Goal: Transaction & Acquisition: Book appointment/travel/reservation

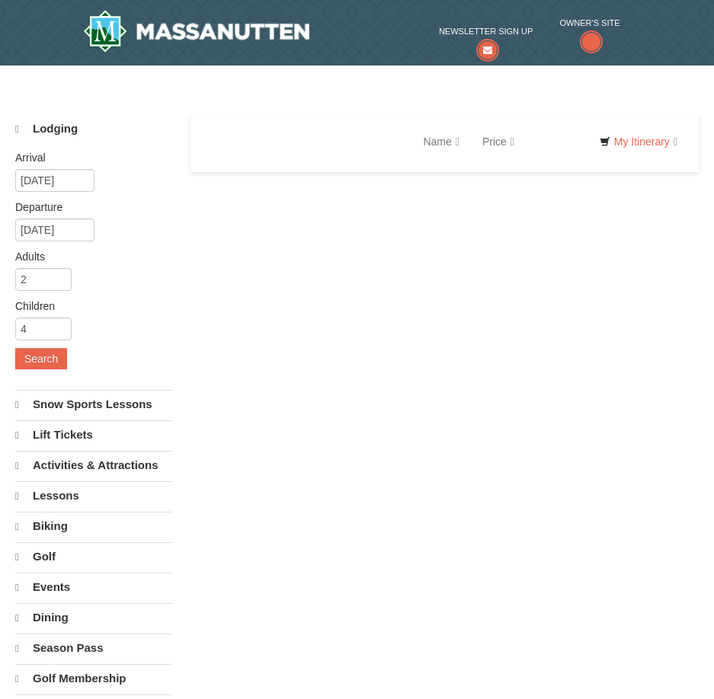
select select "10"
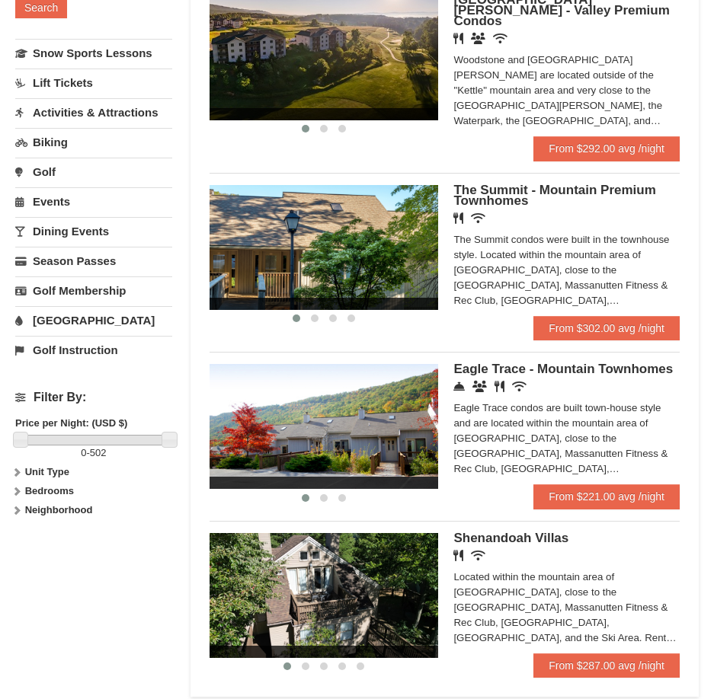
scroll to position [381, 0]
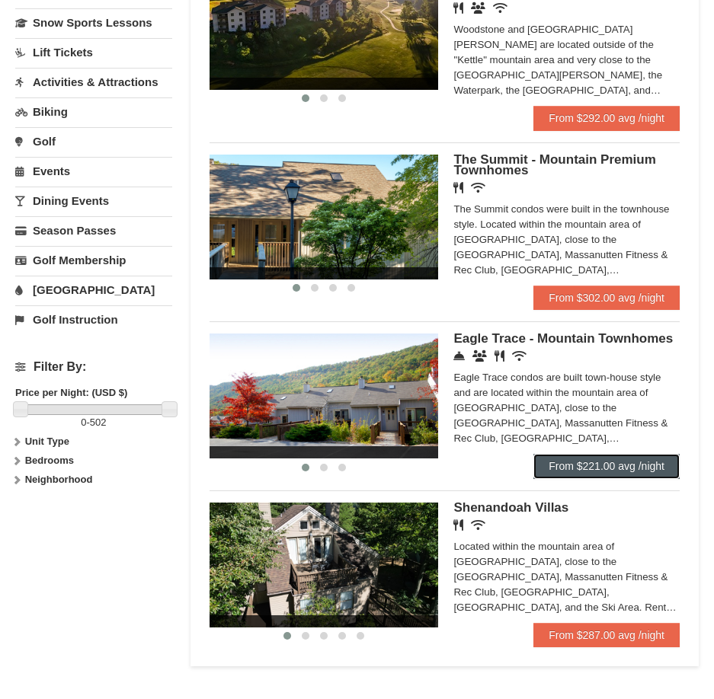
click at [606, 454] on link "From $221.00 avg /night" at bounding box center [606, 466] width 146 height 24
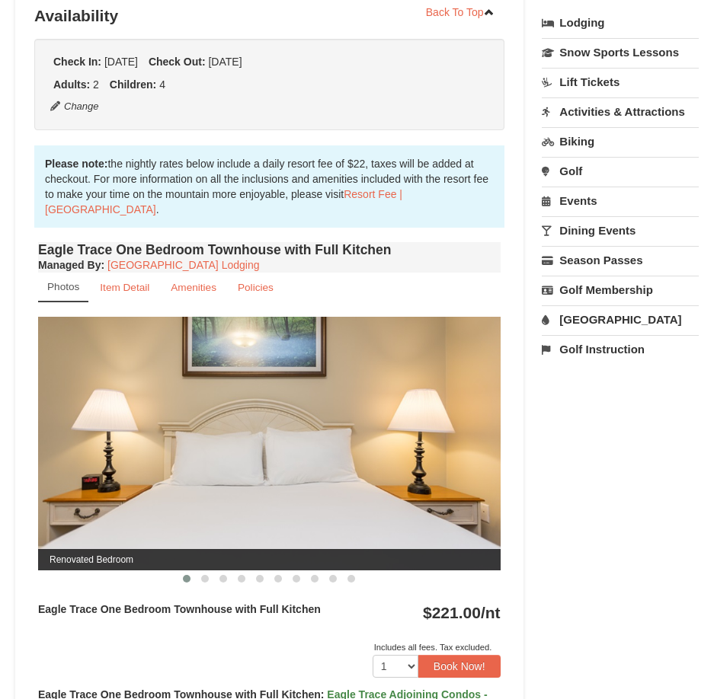
scroll to position [609, 0]
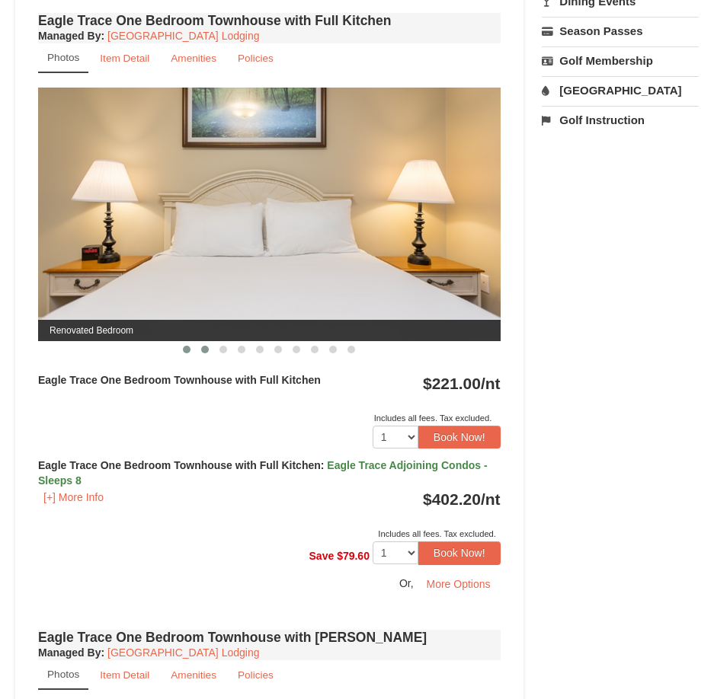
click at [197, 350] on button at bounding box center [205, 349] width 18 height 15
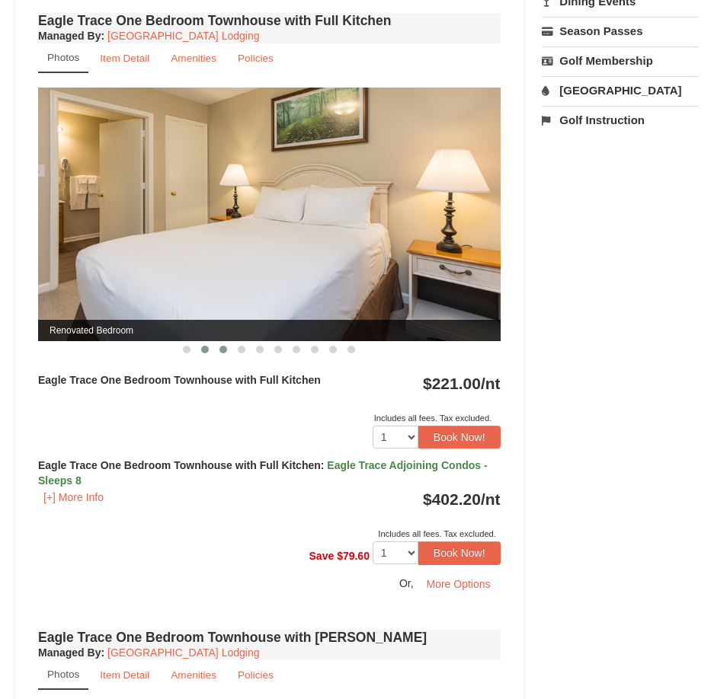
click at [222, 351] on span at bounding box center [223, 350] width 8 height 8
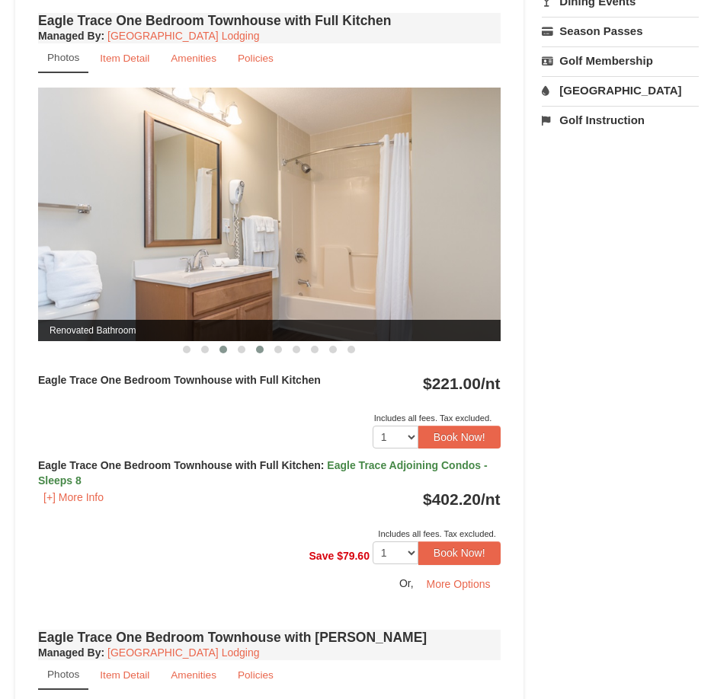
click at [267, 352] on button at bounding box center [260, 349] width 18 height 15
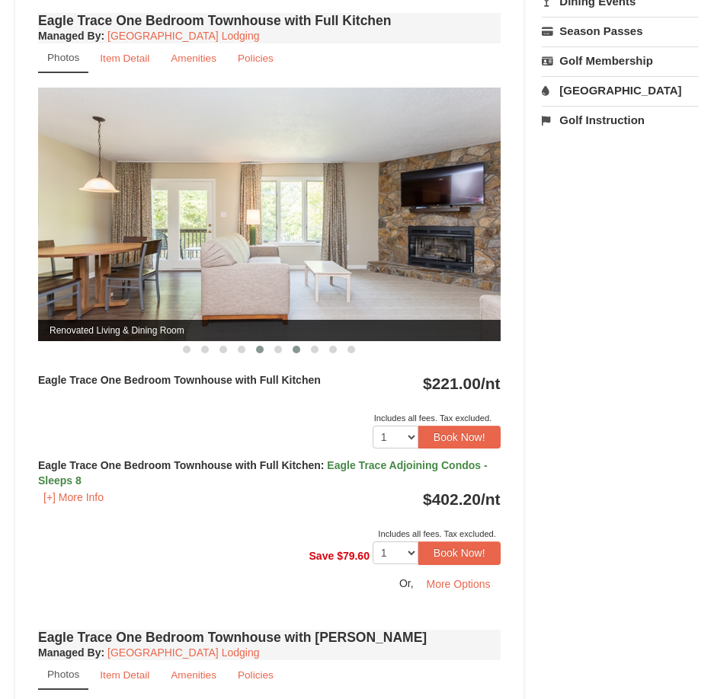
click at [301, 347] on button at bounding box center [296, 349] width 18 height 15
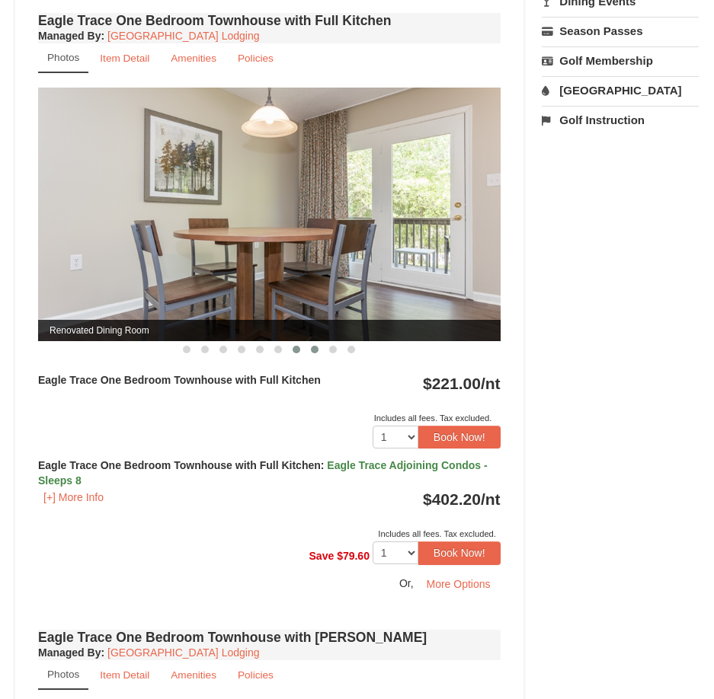
click at [320, 349] on button at bounding box center [314, 349] width 18 height 15
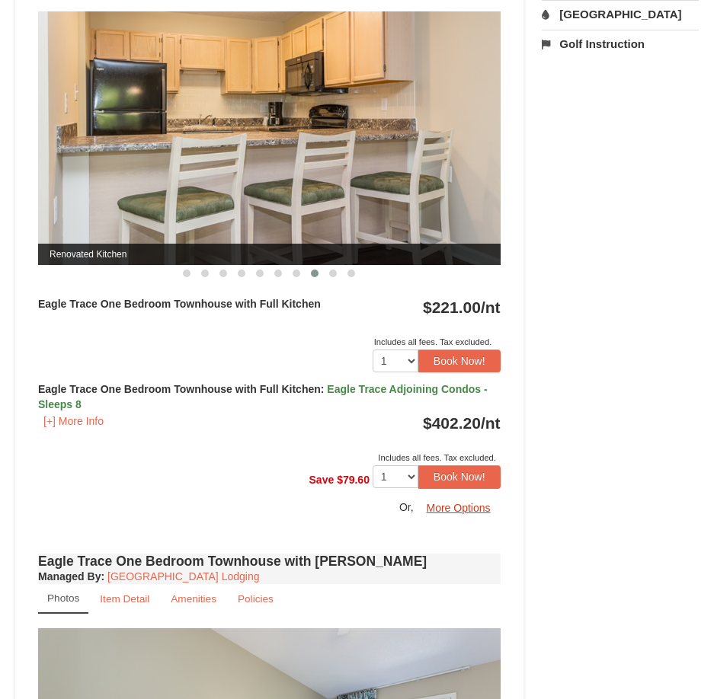
scroll to position [838, 0]
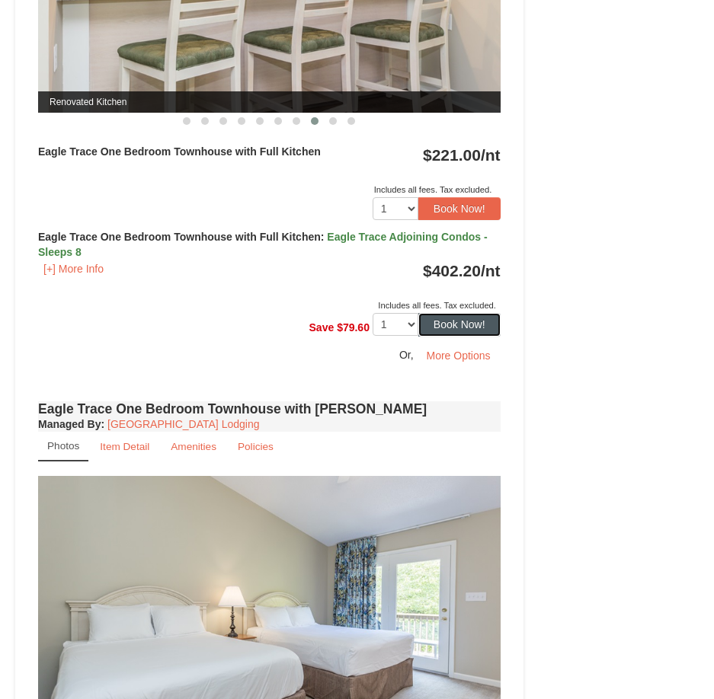
click at [446, 331] on button "Book Now!" at bounding box center [459, 324] width 82 height 23
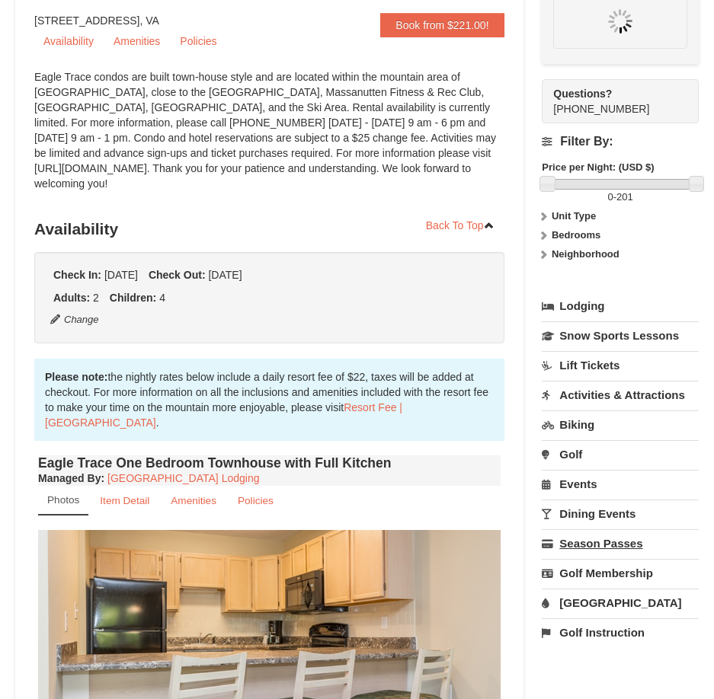
scroll to position [161, 0]
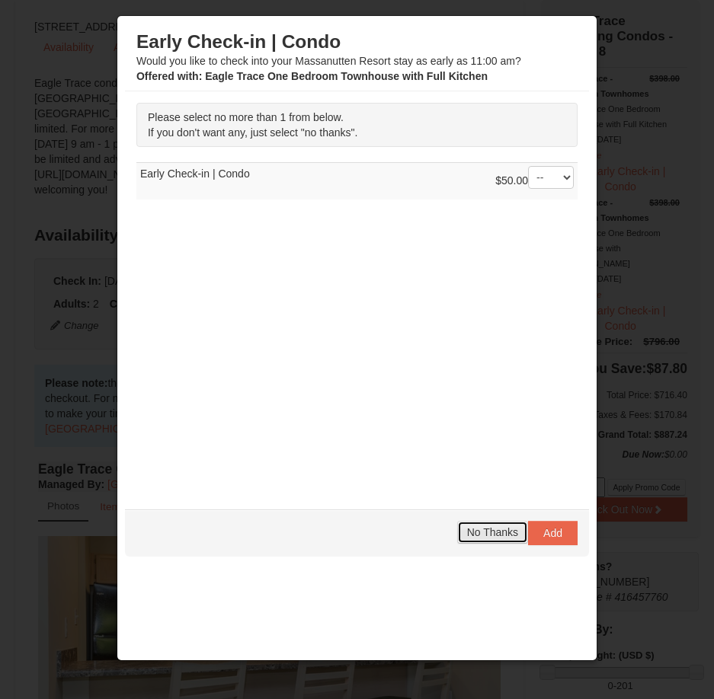
click at [494, 529] on span "No Thanks" at bounding box center [492, 532] width 51 height 12
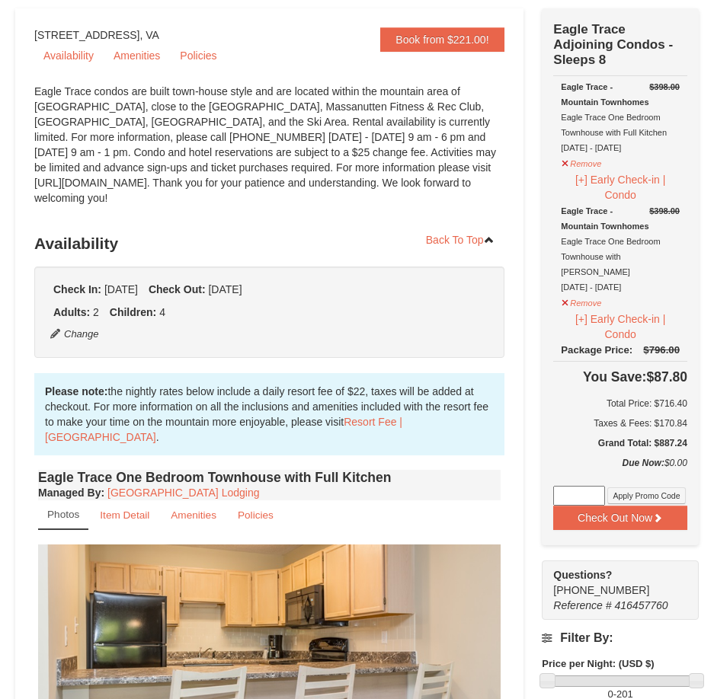
scroll to position [381, 0]
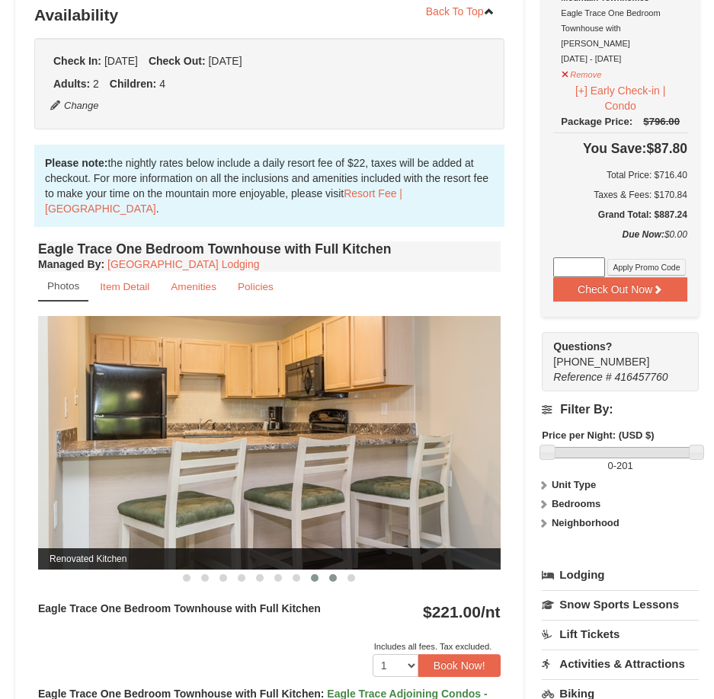
click at [334, 580] on span at bounding box center [333, 578] width 8 height 8
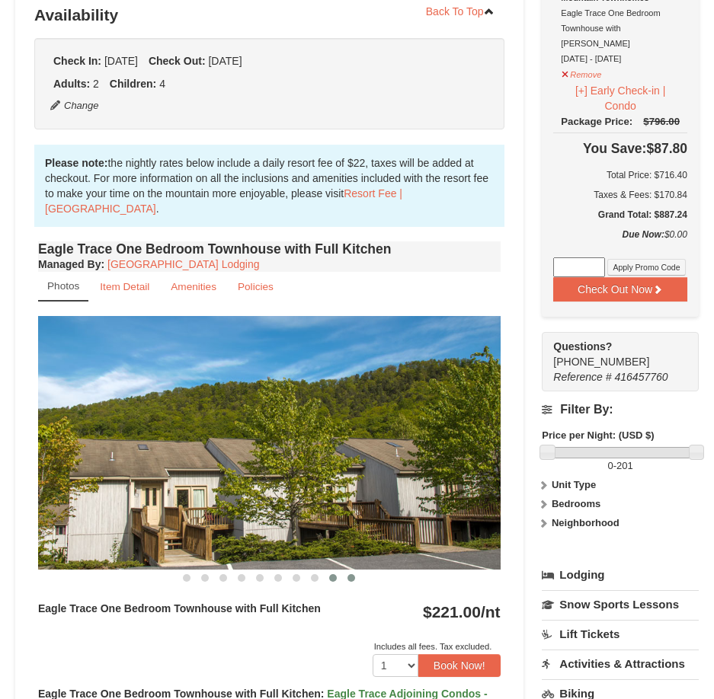
click at [344, 579] on button at bounding box center [351, 578] width 18 height 15
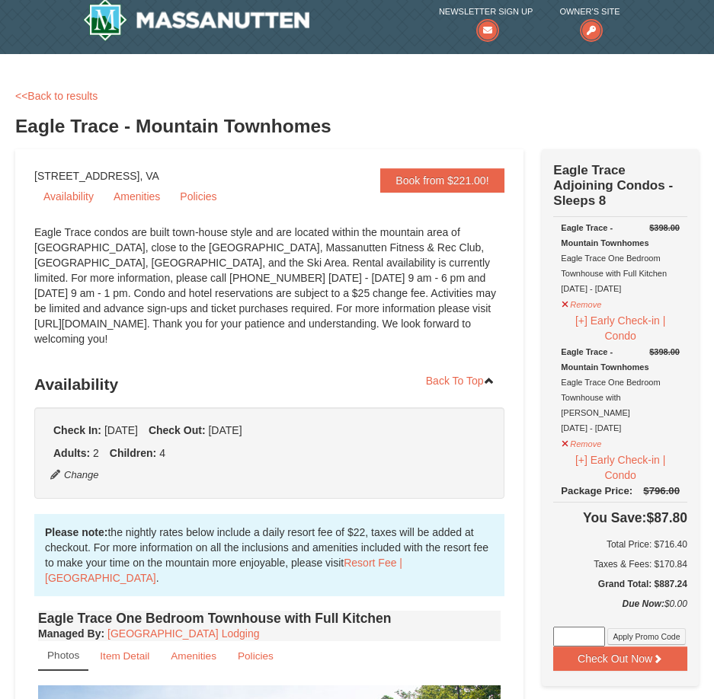
scroll to position [0, 0]
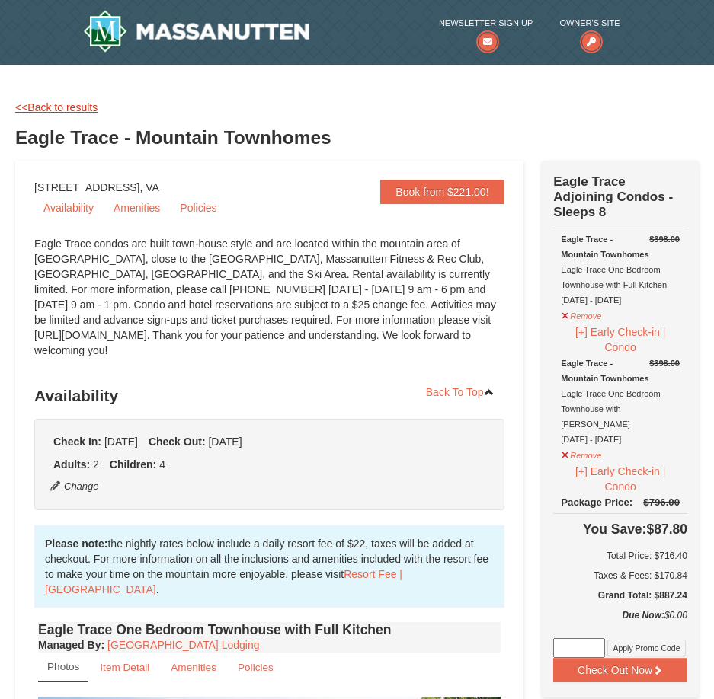
click at [40, 112] on link "<<Back to results" at bounding box center [56, 107] width 82 height 12
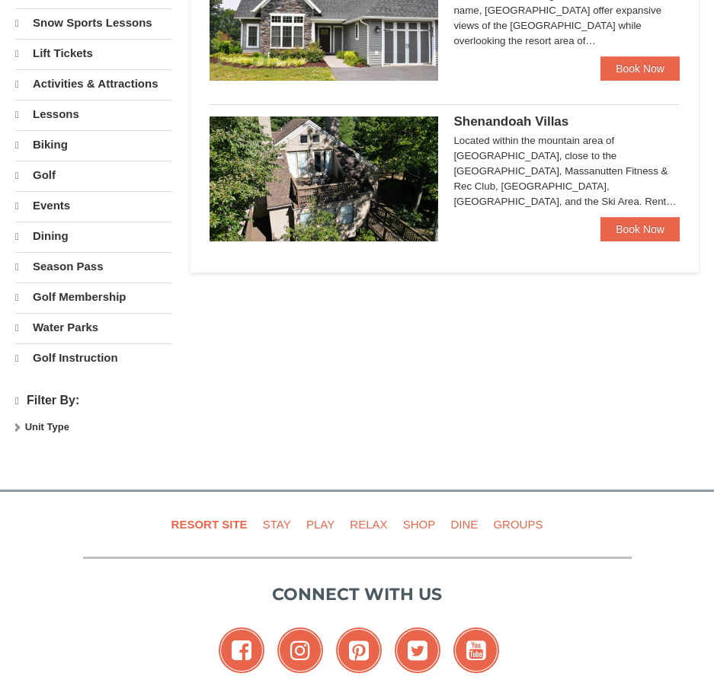
select select "10"
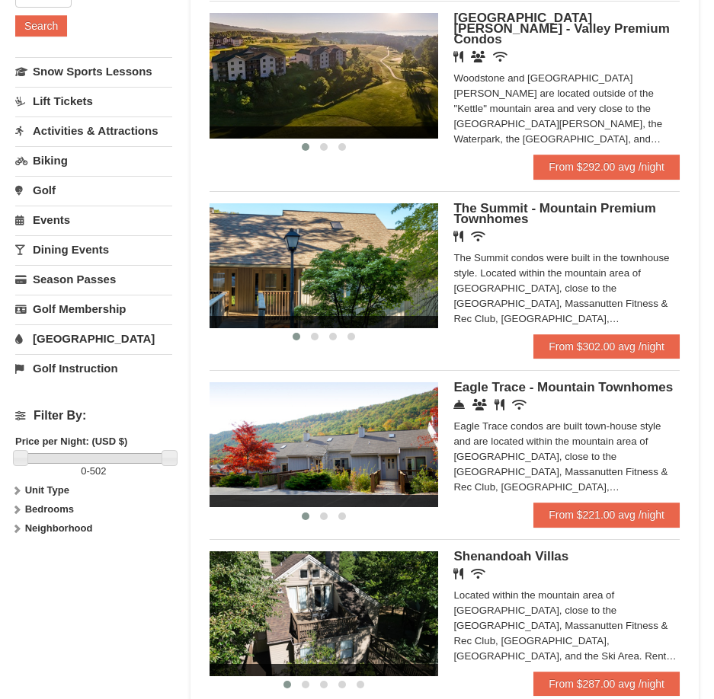
scroll to position [305, 0]
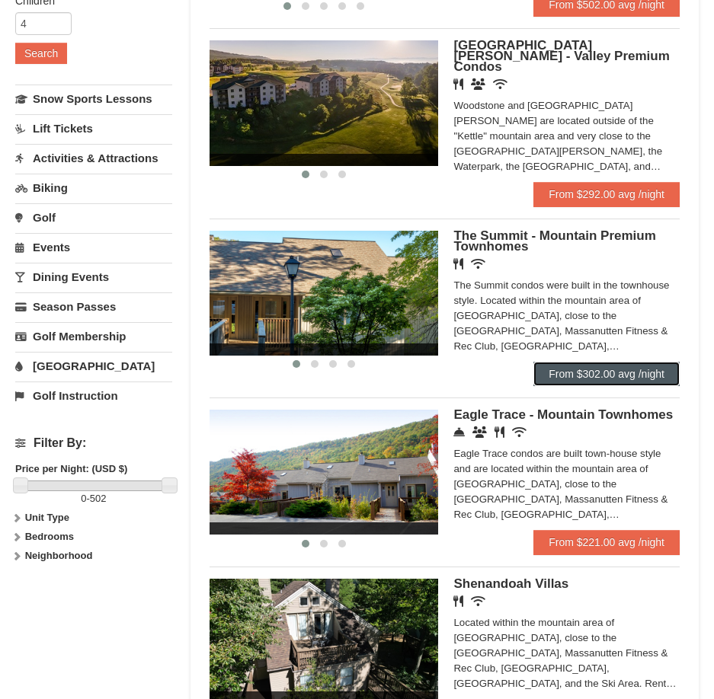
click at [598, 362] on link "From $302.00 avg /night" at bounding box center [606, 374] width 146 height 24
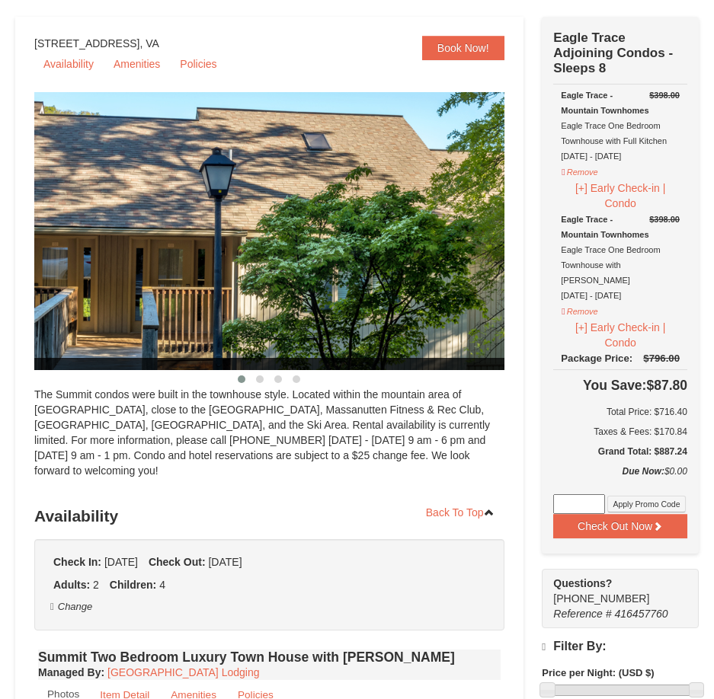
select select "10"
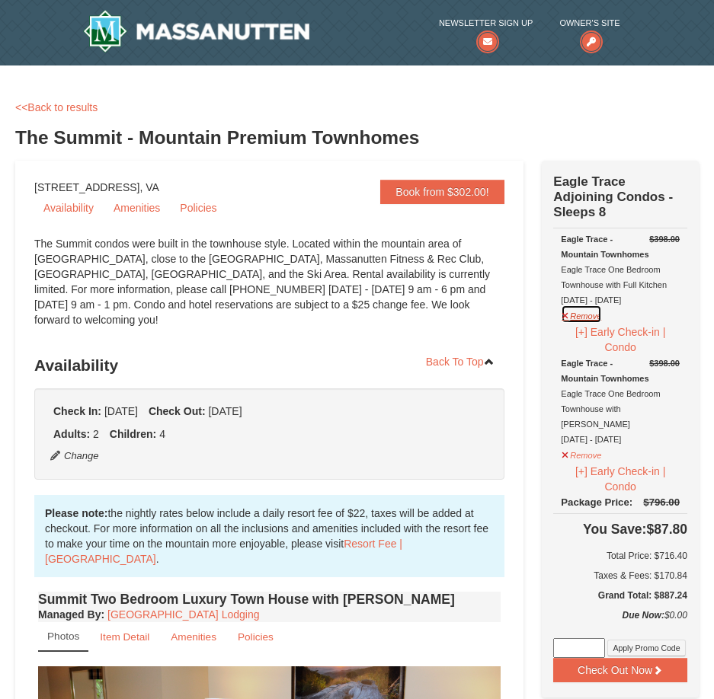
click at [576, 319] on button "Remove" at bounding box center [581, 314] width 41 height 19
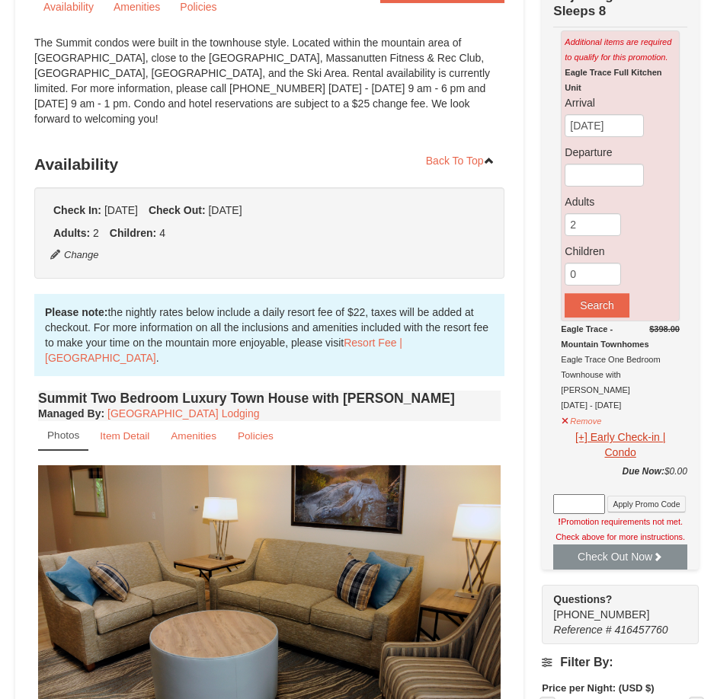
scroll to position [229, 0]
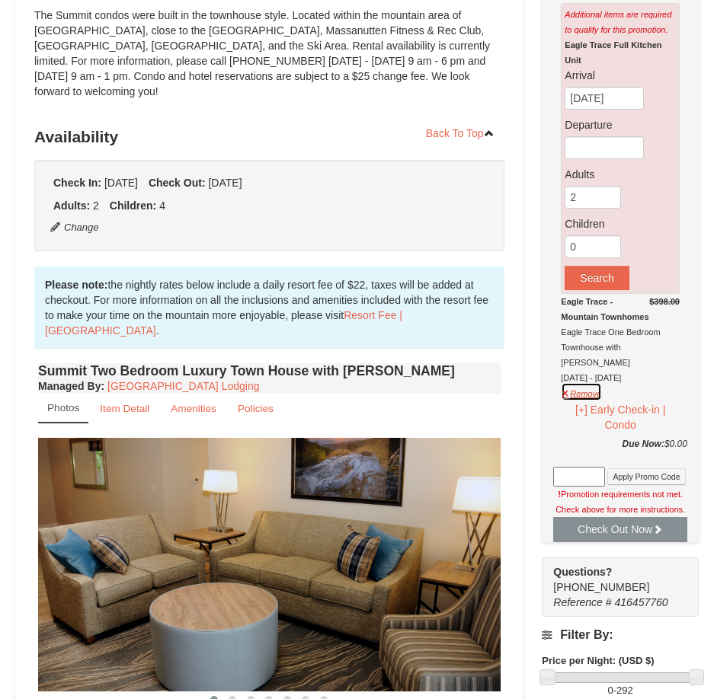
click at [589, 382] on button "Remove" at bounding box center [581, 391] width 41 height 19
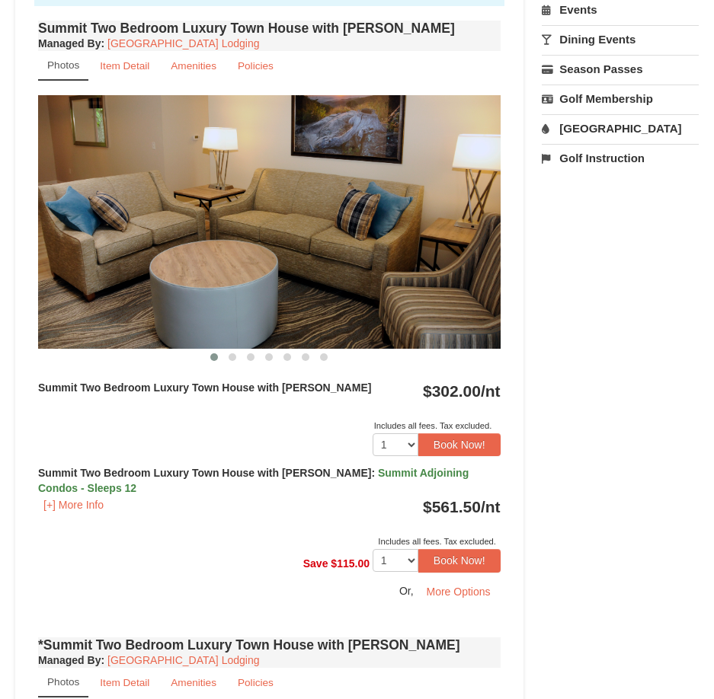
scroll to position [609, 0]
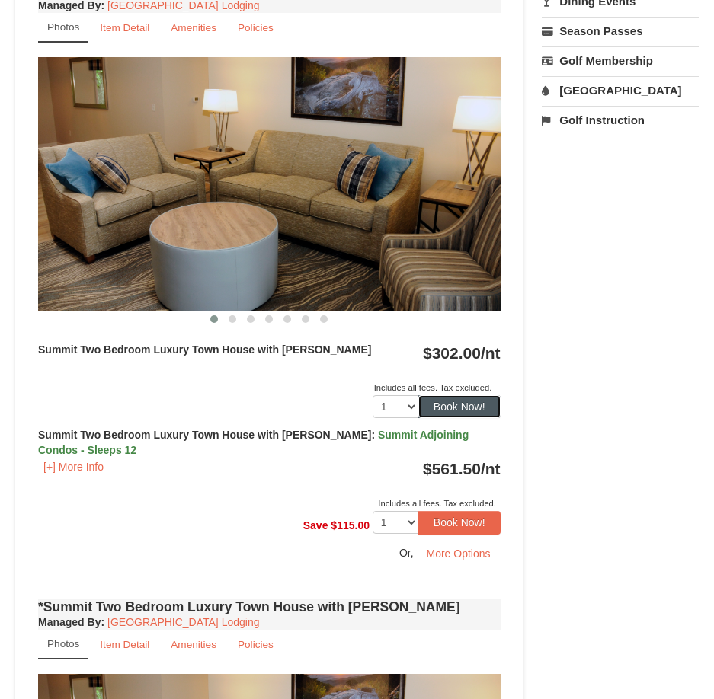
click at [444, 405] on button "Book Now!" at bounding box center [459, 406] width 82 height 23
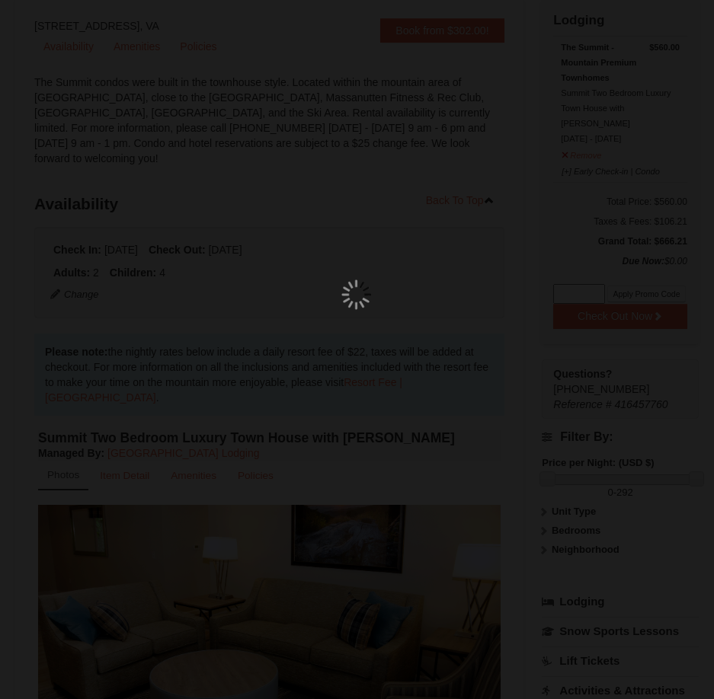
scroll to position [161, 0]
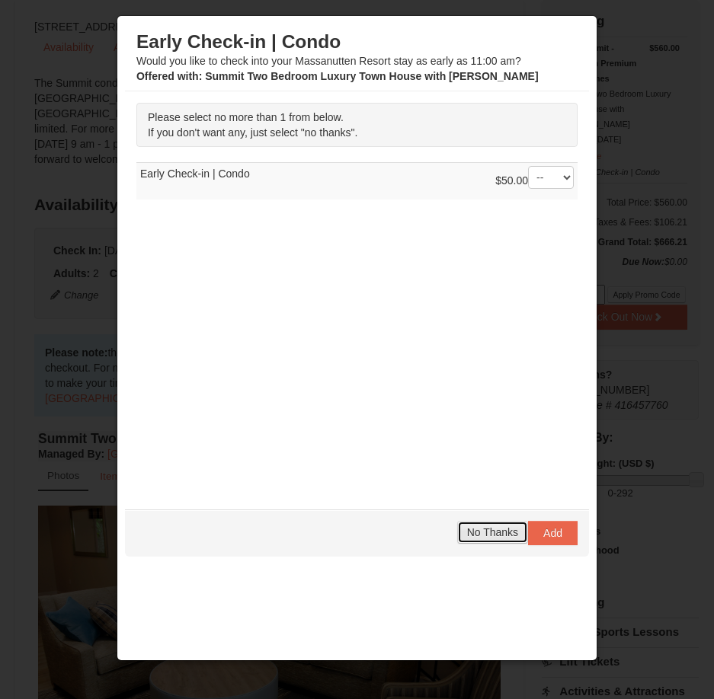
click at [468, 533] on span "No Thanks" at bounding box center [492, 532] width 51 height 12
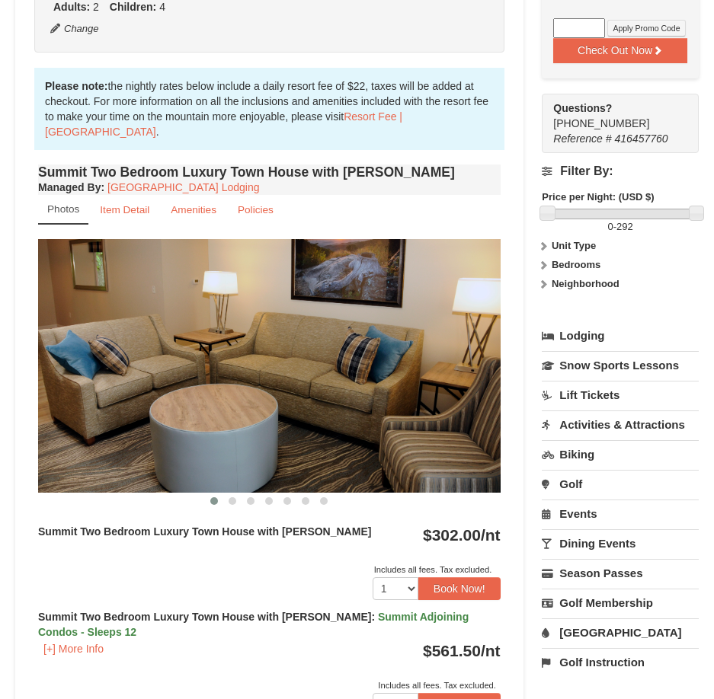
scroll to position [465, 0]
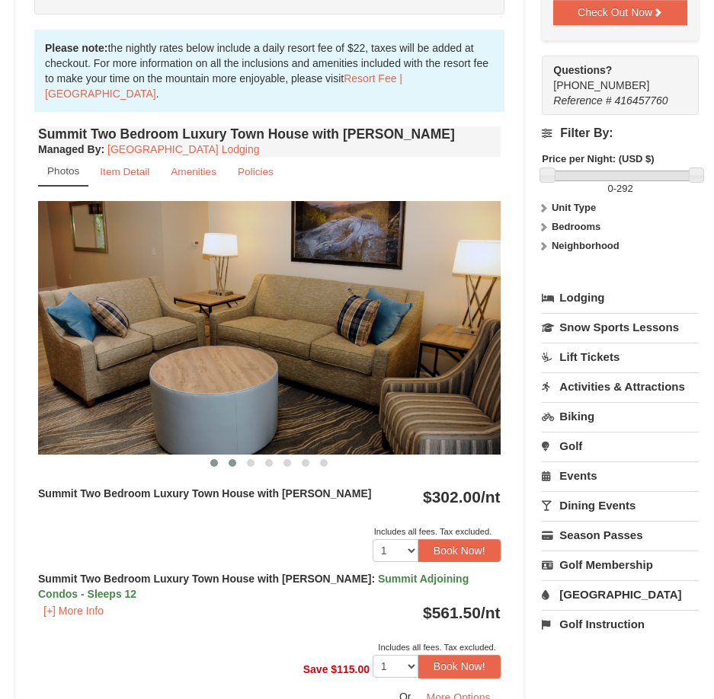
click at [233, 462] on span at bounding box center [233, 463] width 8 height 8
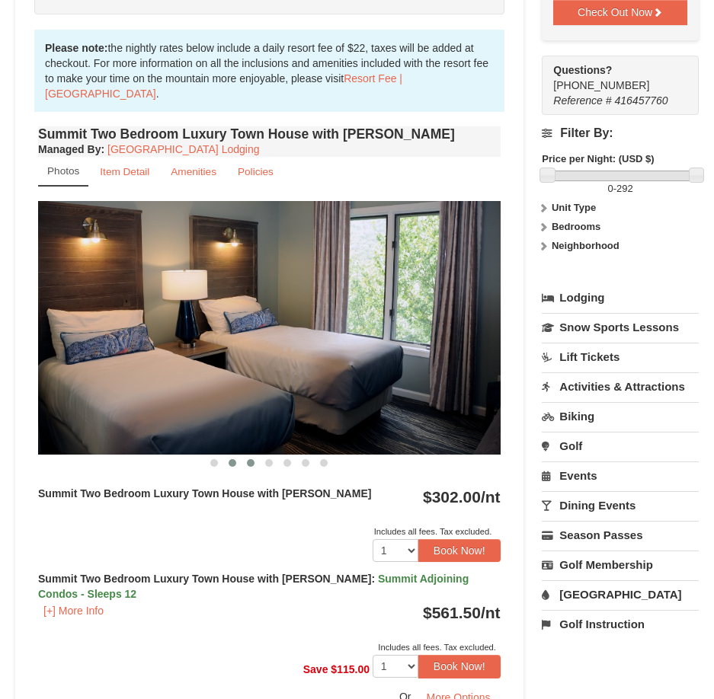
click at [251, 466] on span at bounding box center [251, 463] width 8 height 8
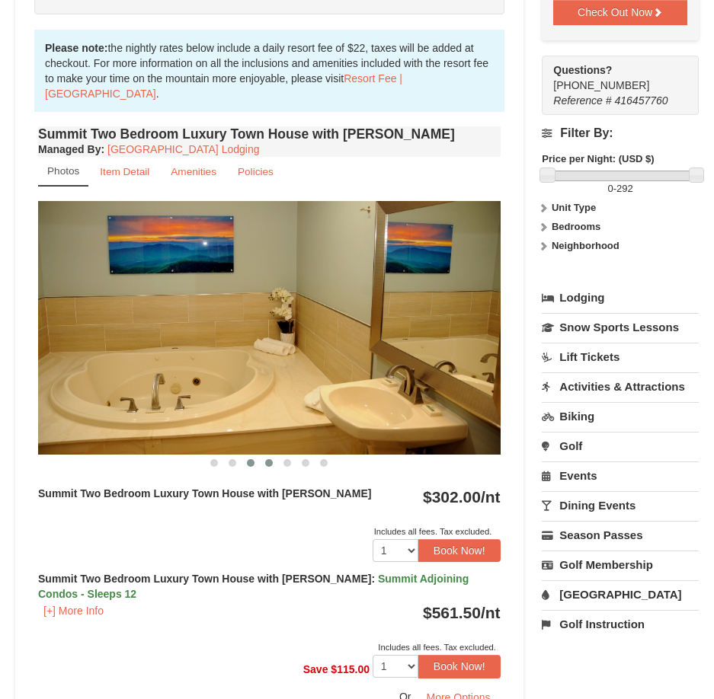
click at [264, 464] on button at bounding box center [269, 463] width 18 height 15
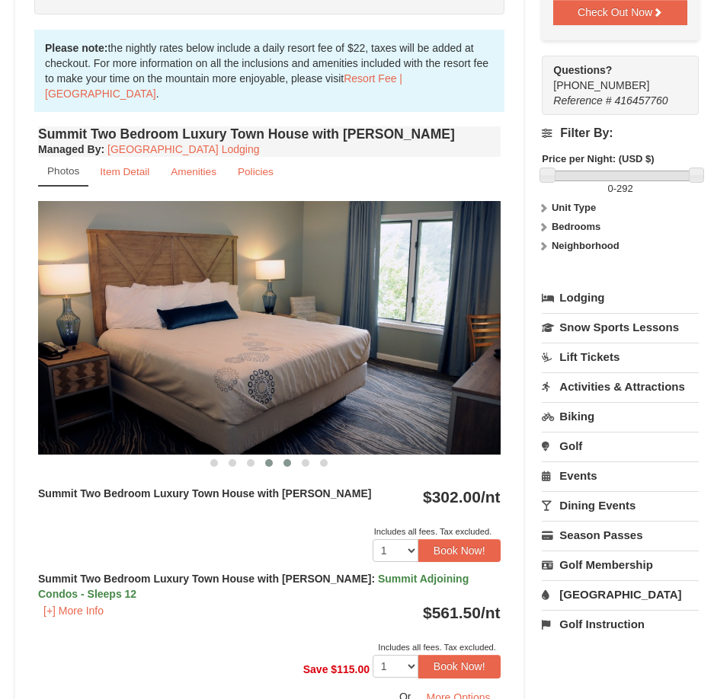
click at [285, 468] on button at bounding box center [287, 463] width 18 height 15
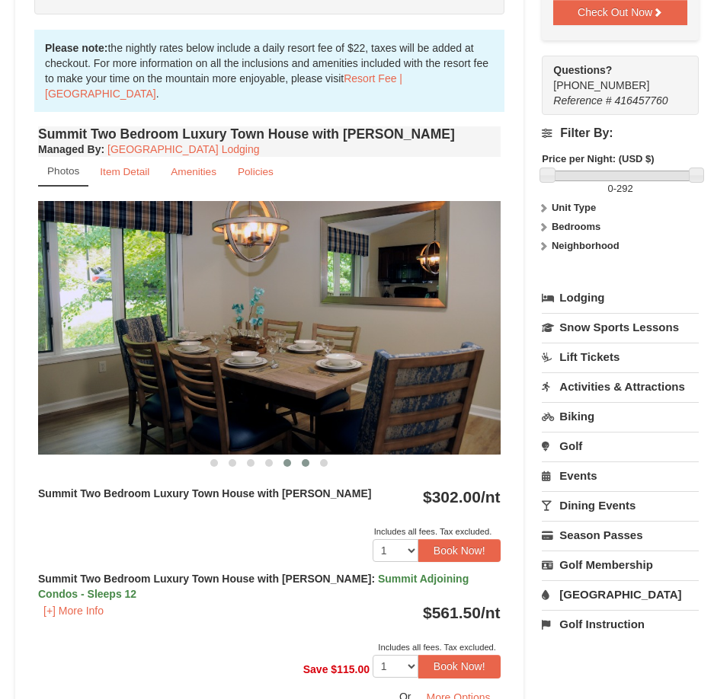
click at [304, 464] on span at bounding box center [306, 463] width 8 height 8
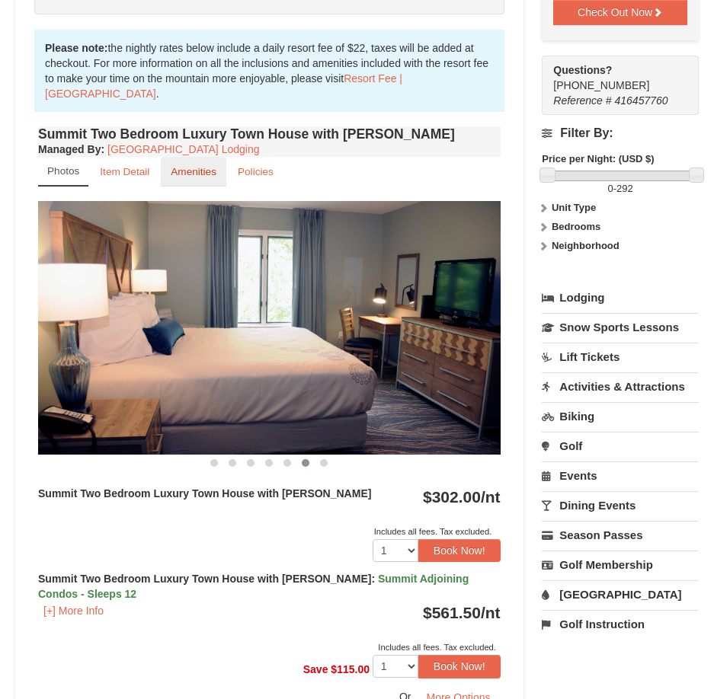
click at [188, 171] on small "Amenities" at bounding box center [194, 171] width 46 height 11
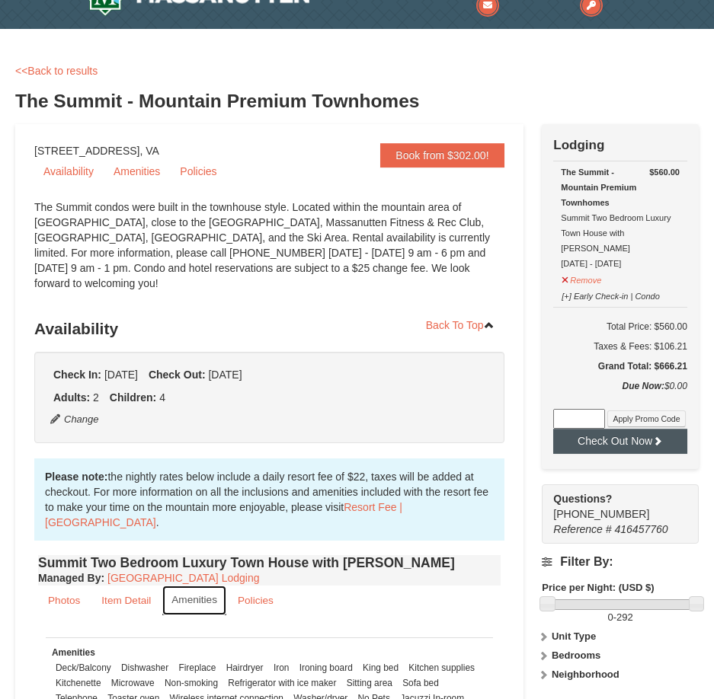
scroll to position [0, 0]
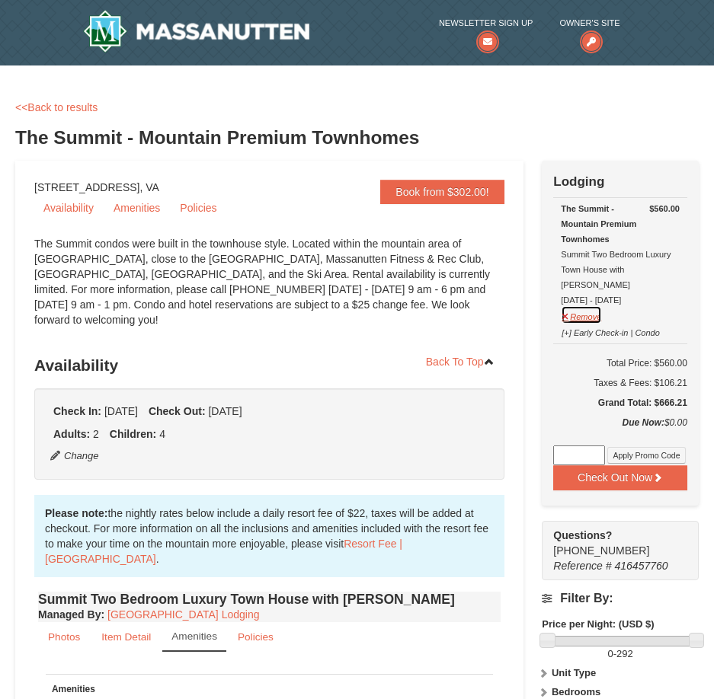
click at [588, 305] on button "Remove" at bounding box center [581, 314] width 41 height 19
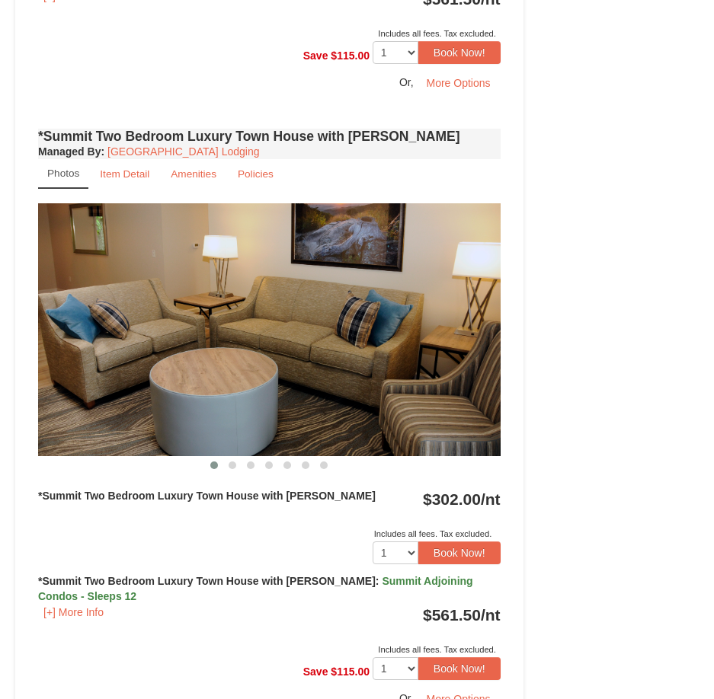
scroll to position [1143, 0]
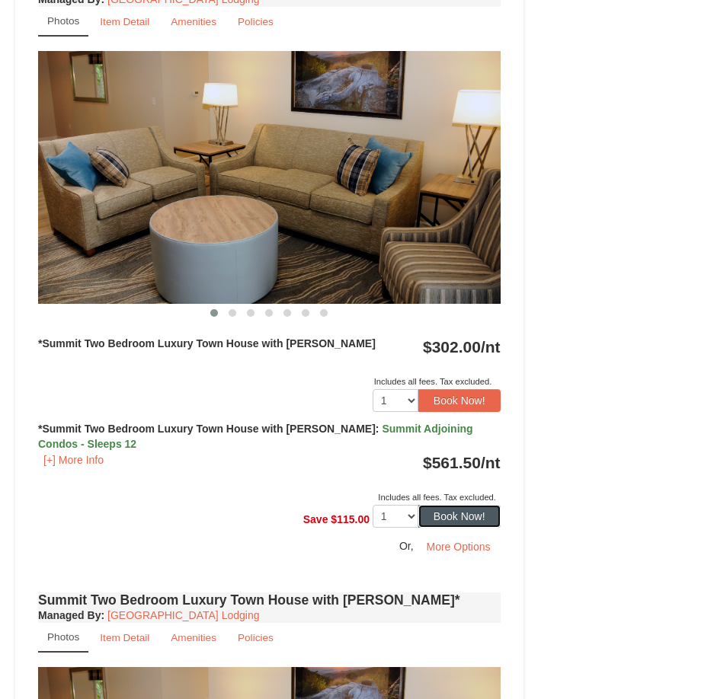
click at [446, 517] on button "Book Now!" at bounding box center [459, 516] width 82 height 23
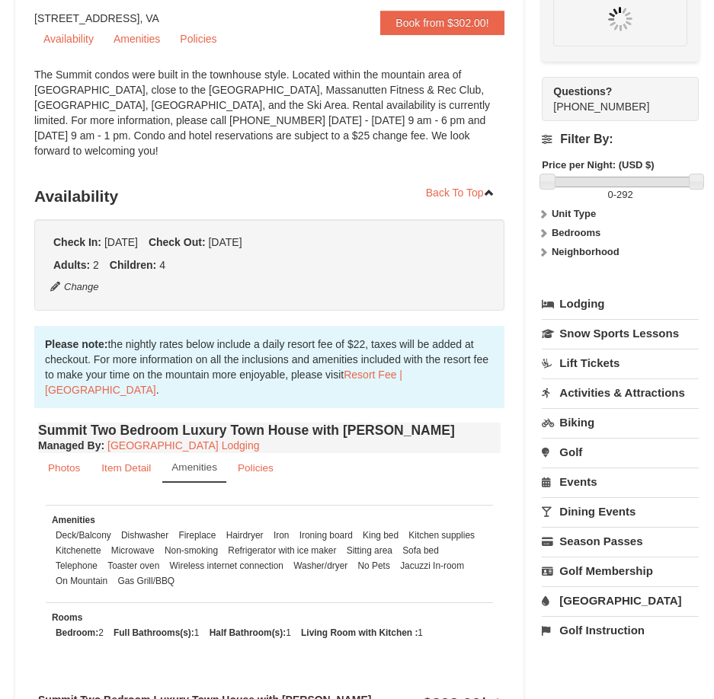
scroll to position [161, 0]
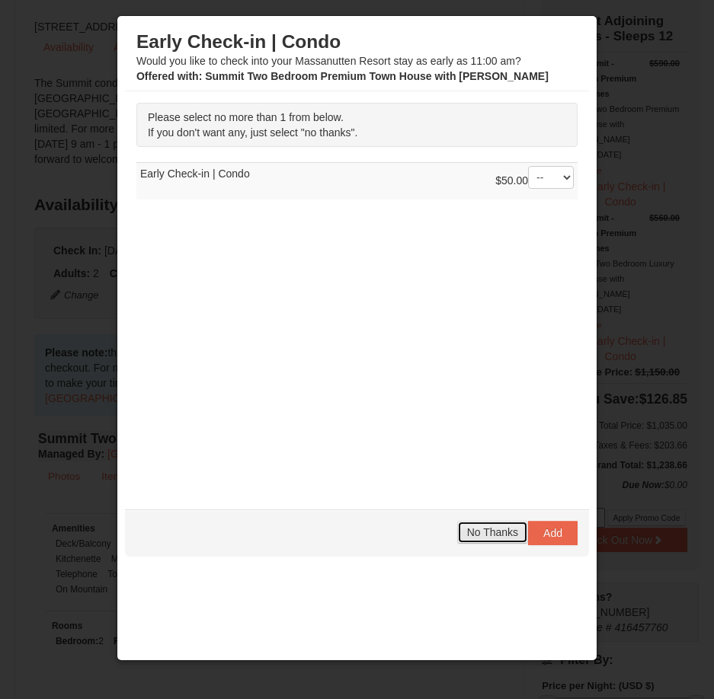
click at [479, 535] on span "No Thanks" at bounding box center [492, 532] width 51 height 12
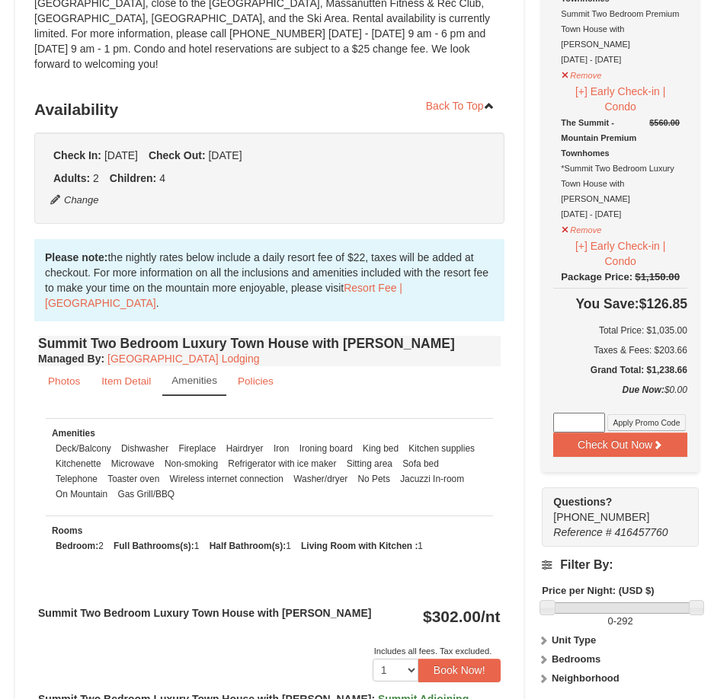
scroll to position [229, 0]
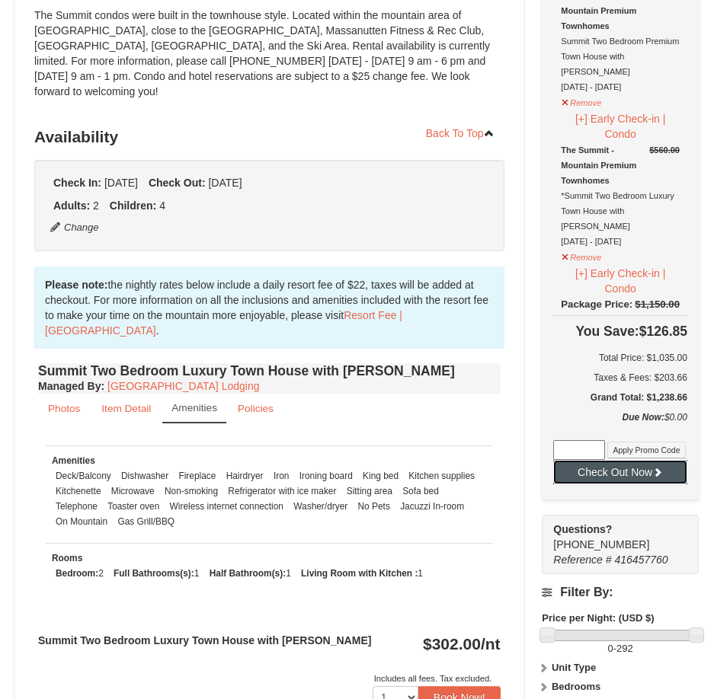
click at [644, 460] on button "Check Out Now" at bounding box center [620, 472] width 134 height 24
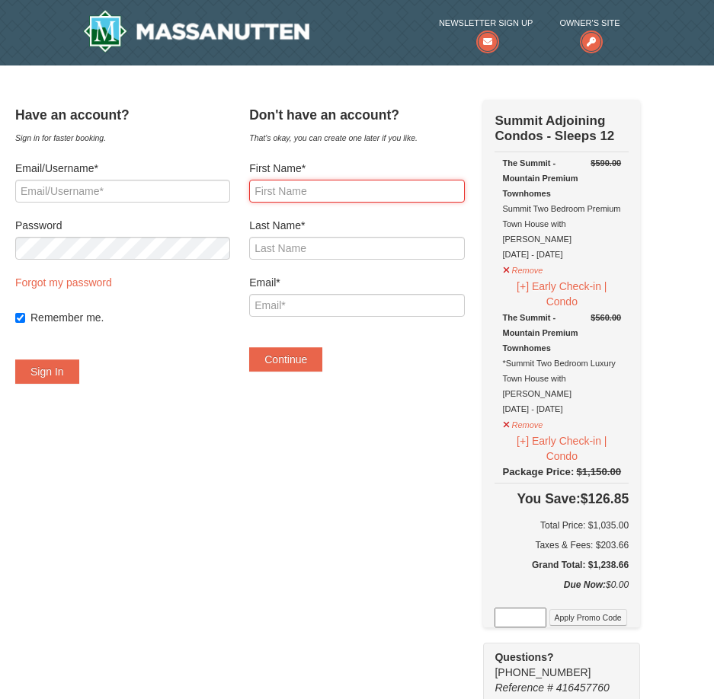
click at [320, 197] on input "First Name*" at bounding box center [356, 191] width 215 height 23
type input "r"
type input "[PERSON_NAME]"
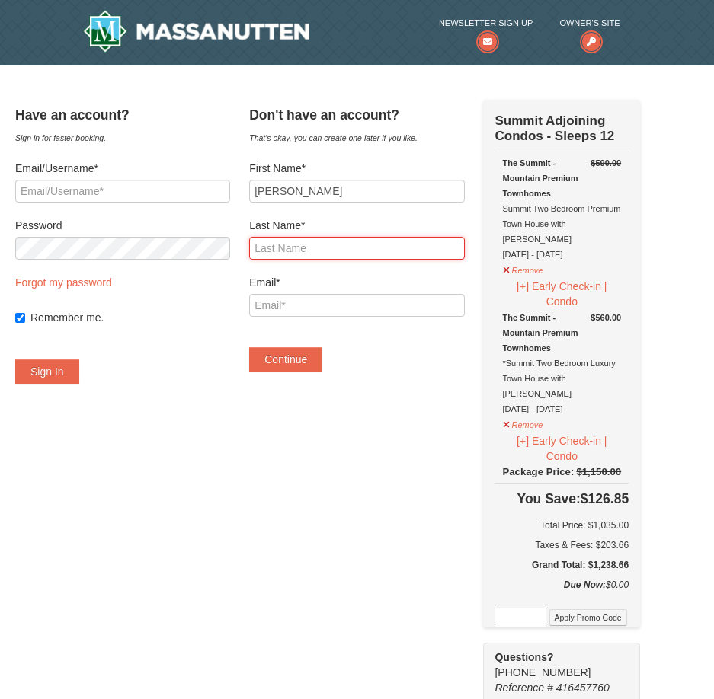
click at [289, 252] on input "Last Name*" at bounding box center [356, 248] width 215 height 23
type input "h"
type input "Holland"
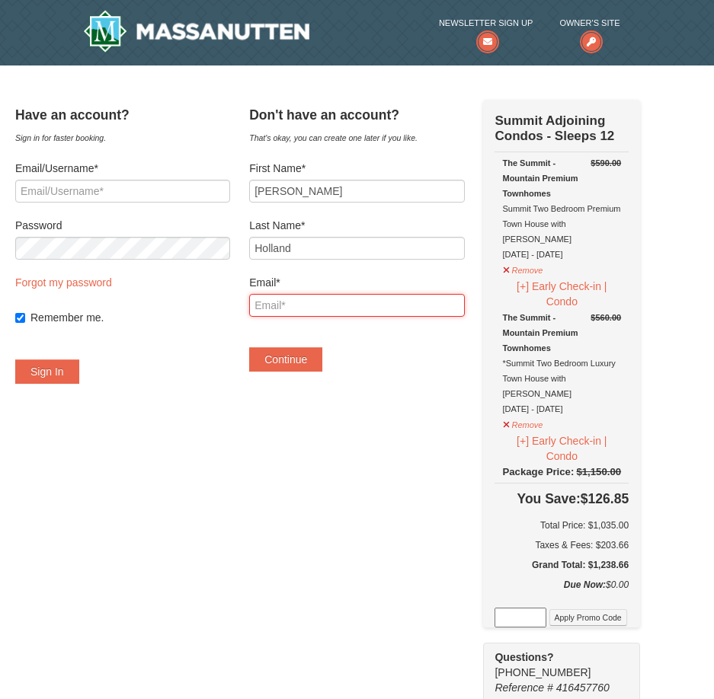
click at [305, 302] on input "Email*" at bounding box center [356, 305] width 215 height 23
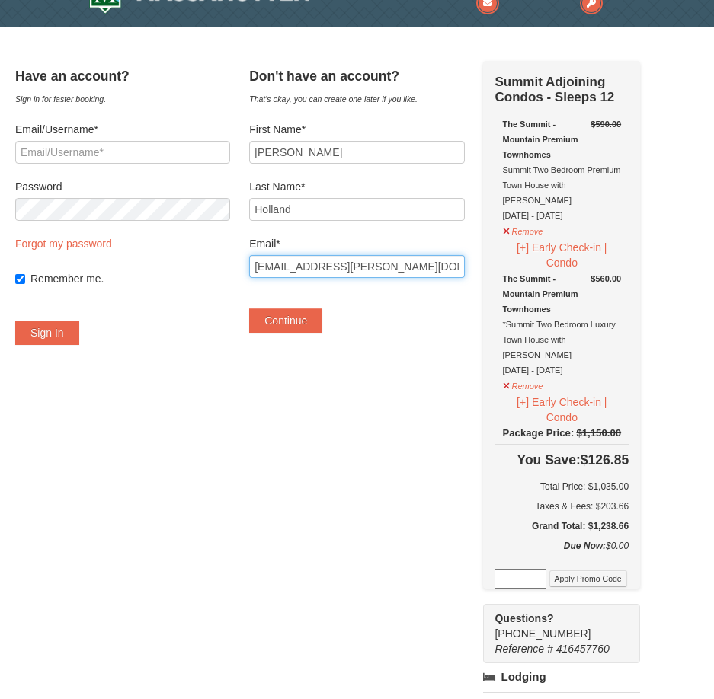
scroll to position [76, 0]
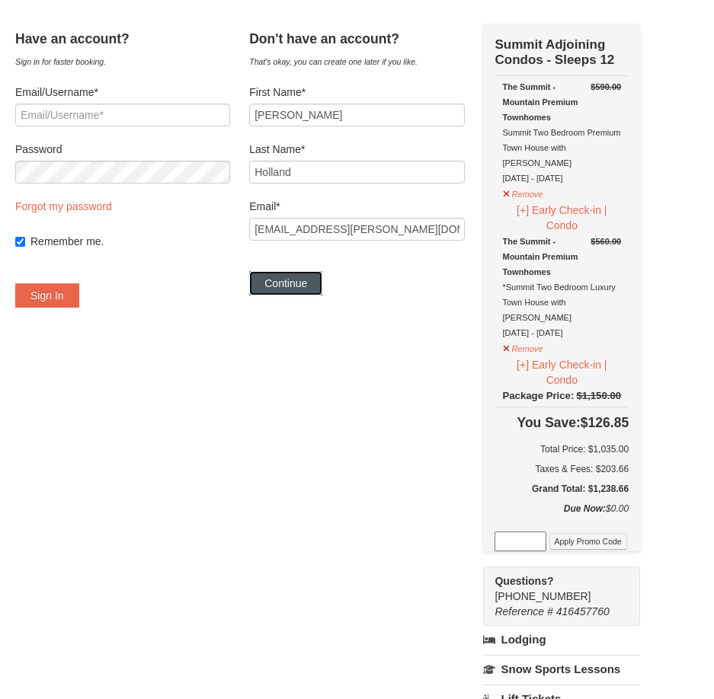
click at [308, 290] on button "Continue" at bounding box center [285, 283] width 73 height 24
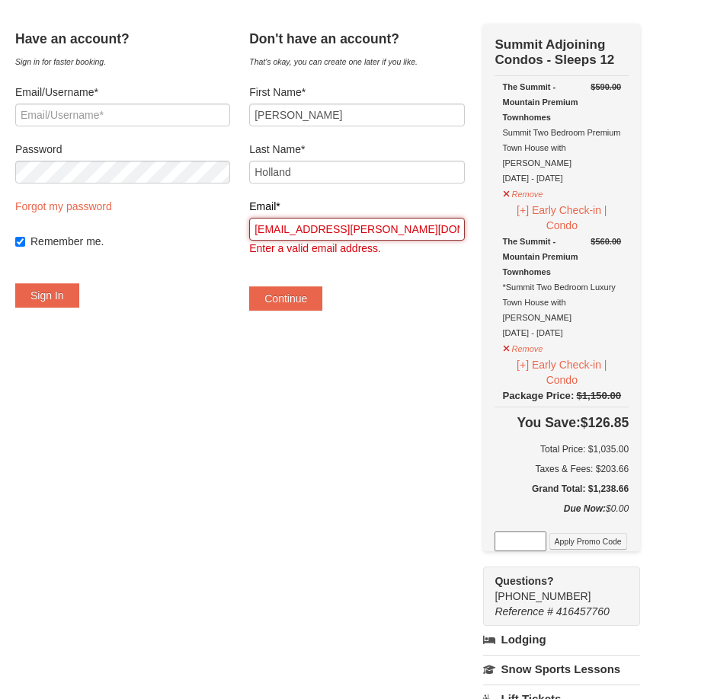
click at [414, 229] on input "[EMAIL_ADDRESS][PERSON_NAME][DOMAIN_NAME]" at bounding box center [356, 229] width 215 height 23
type input "n"
click at [298, 237] on input "Email*" at bounding box center [356, 229] width 215 height 23
click at [430, 228] on input "[EMAIL_ADDRESS][PERSON_NAME][DOMAIN_NAME]" at bounding box center [356, 229] width 215 height 23
type input "[EMAIL_ADDRESS][PERSON_NAME][DOMAIN_NAME]"
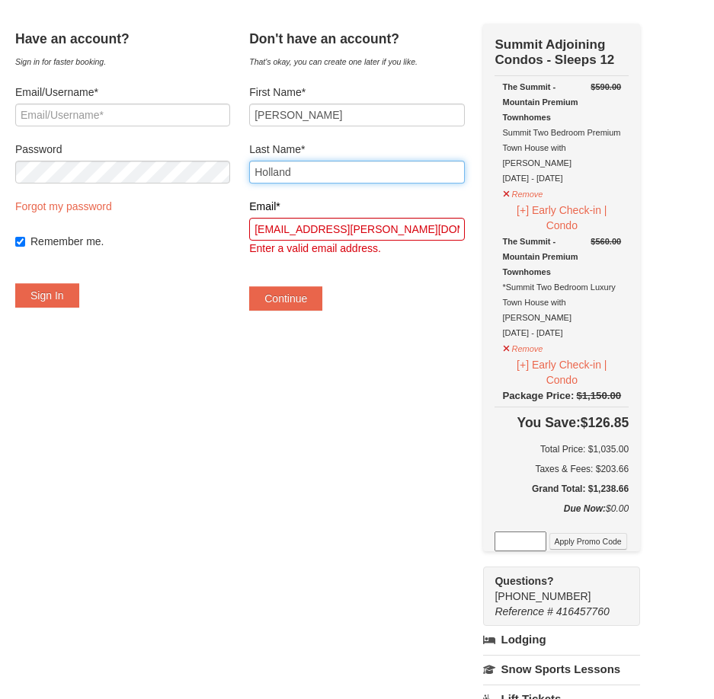
click at [391, 168] on input "Holland" at bounding box center [356, 172] width 215 height 23
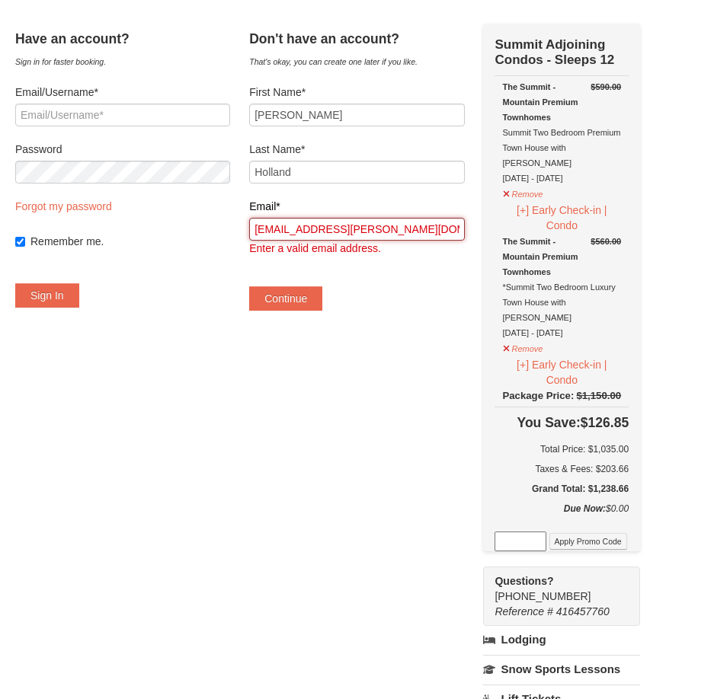
click at [462, 232] on input "[EMAIL_ADDRESS][PERSON_NAME][DOMAIN_NAME]" at bounding box center [356, 229] width 215 height 23
click at [322, 302] on button "Continue" at bounding box center [285, 298] width 73 height 24
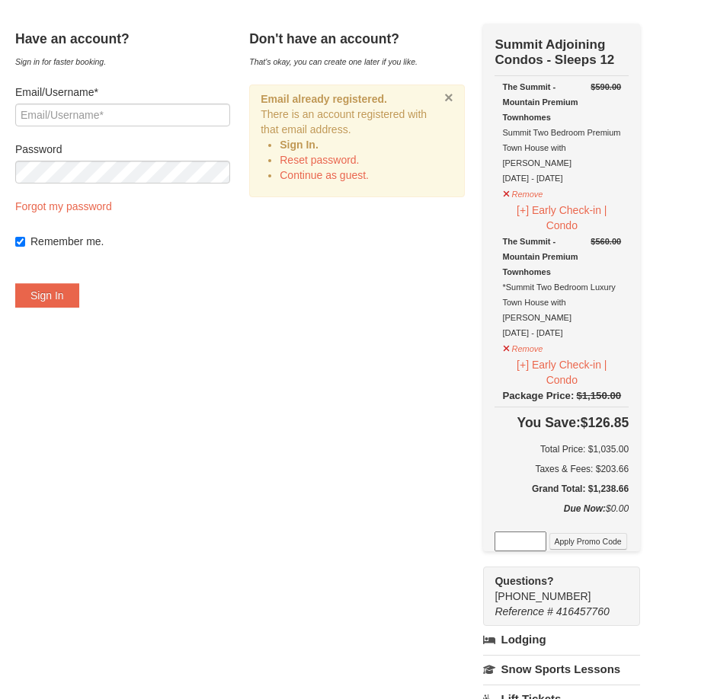
click at [453, 94] on button "×" at bounding box center [448, 97] width 9 height 15
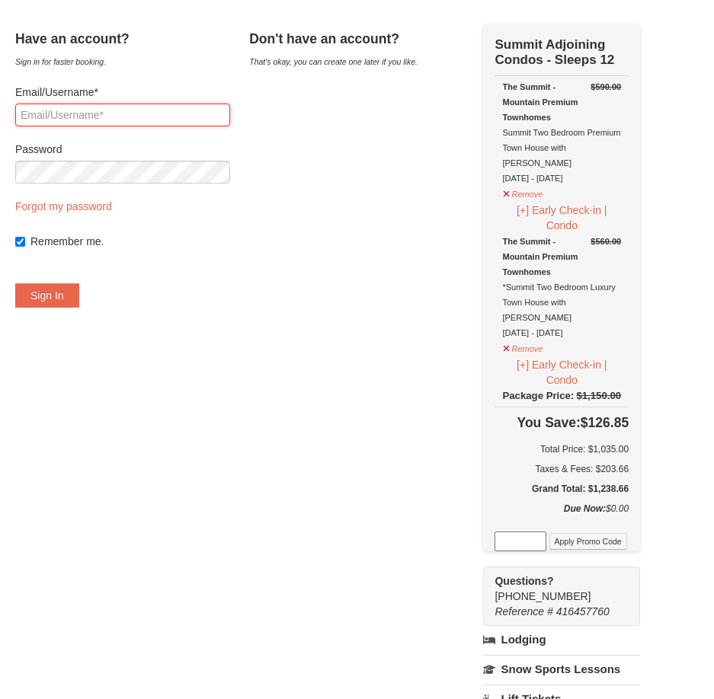
click at [183, 113] on input "Email/Username*" at bounding box center [122, 115] width 215 height 23
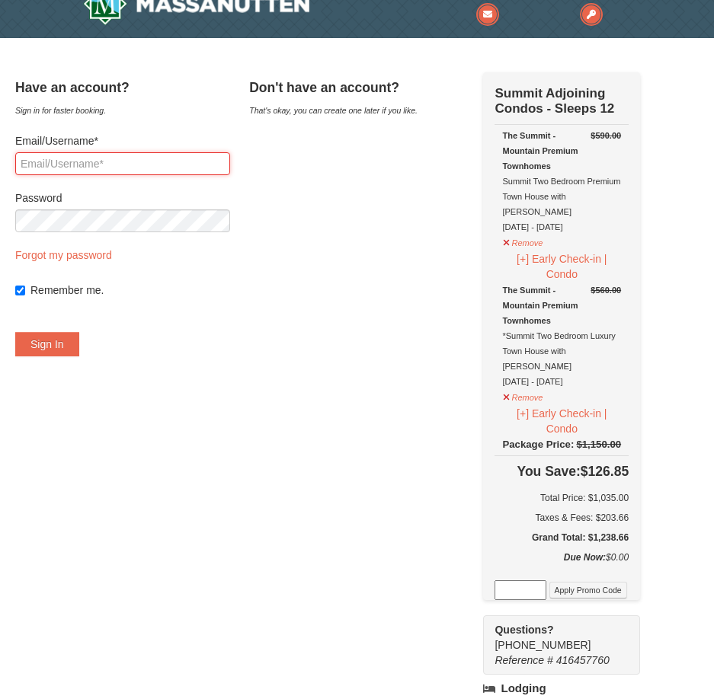
scroll to position [0, 0]
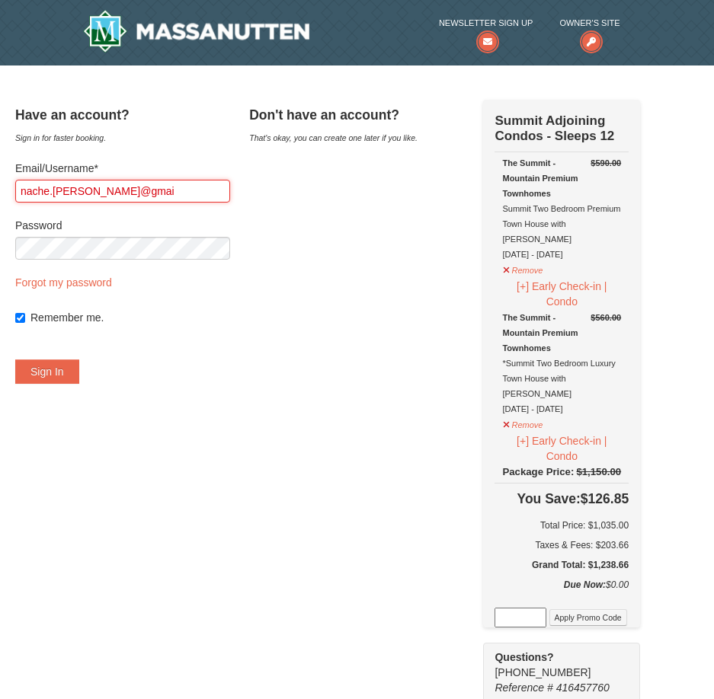
click at [152, 190] on input "nache.reese@gmai" at bounding box center [122, 191] width 215 height 23
type input "nache.reese@gmail.com"
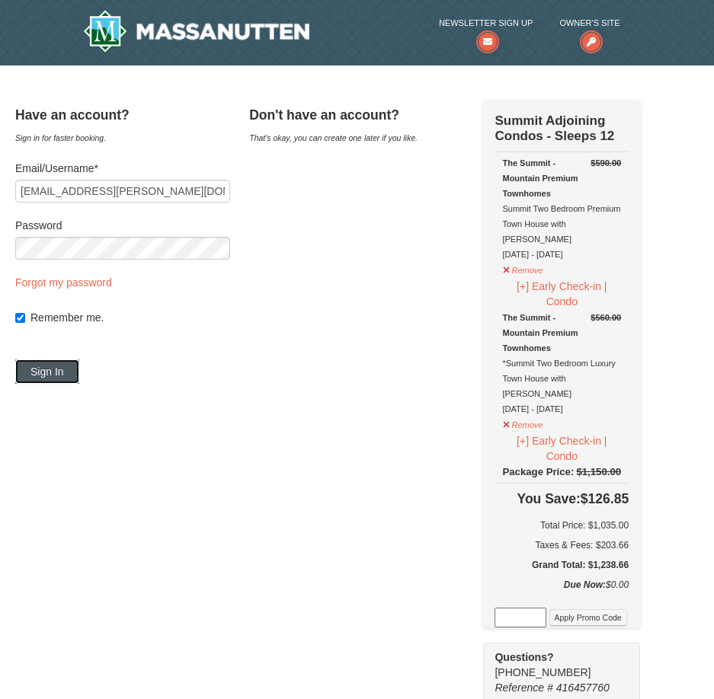
click at [79, 374] on button "Sign In" at bounding box center [47, 372] width 64 height 24
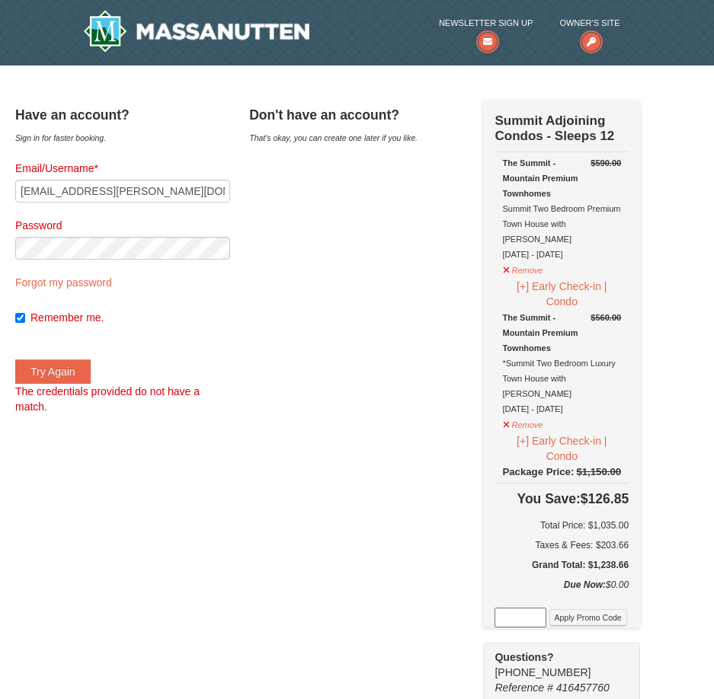
click at [367, 136] on div "That's okay, you can create one later if you like." at bounding box center [356, 137] width 215 height 15
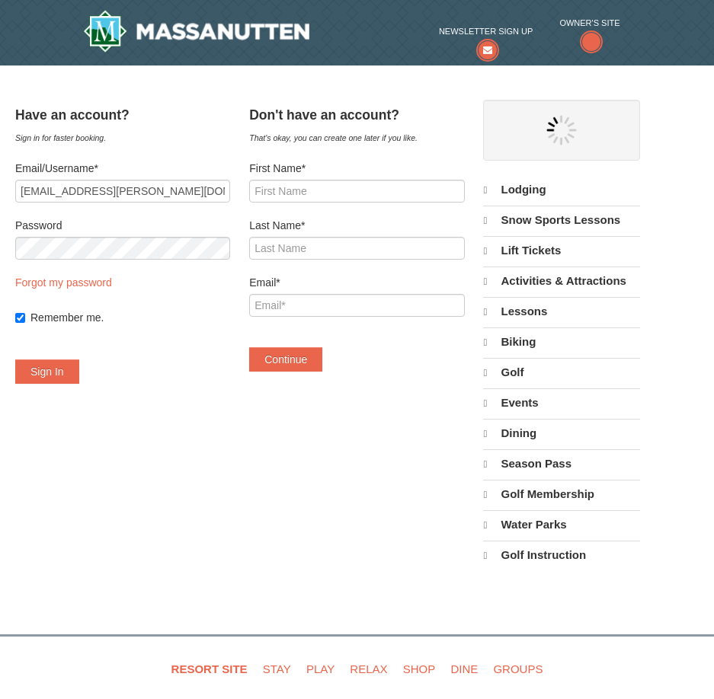
select select "10"
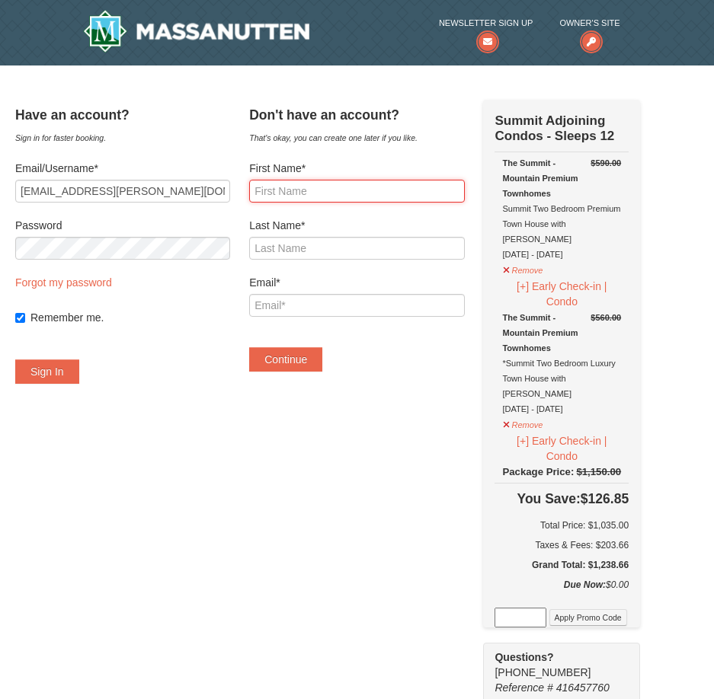
click at [324, 187] on input "First Name*" at bounding box center [356, 191] width 215 height 23
type input "r"
type input "Ryan"
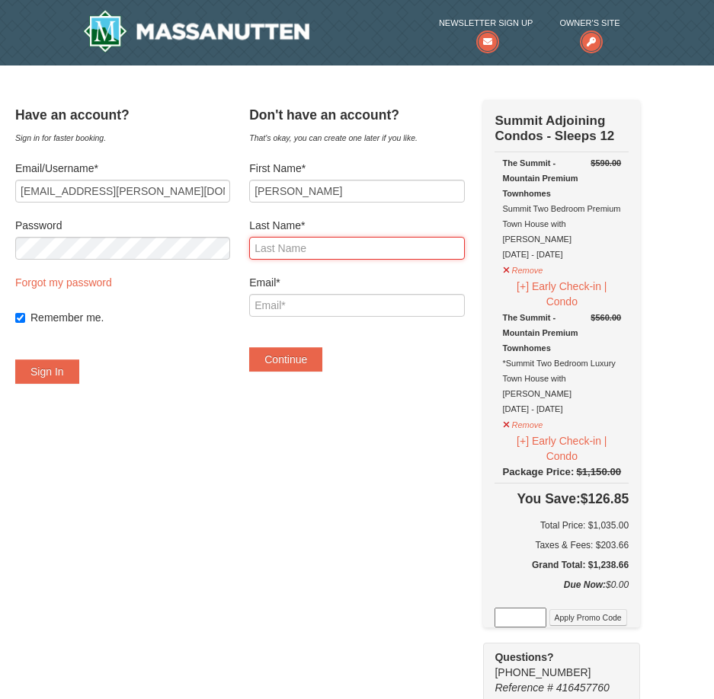
click at [344, 250] on input "Last Name*" at bounding box center [356, 248] width 215 height 23
type input "holland"
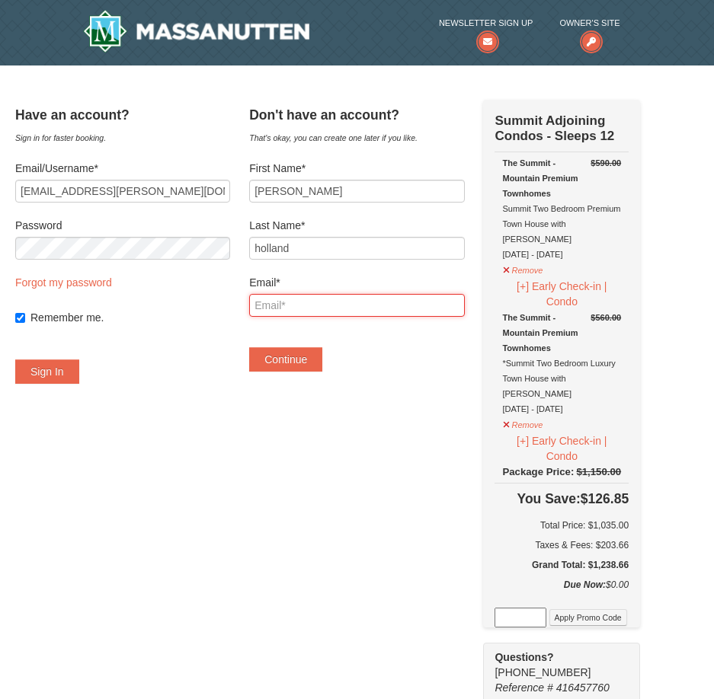
click at [327, 307] on input "Email*" at bounding box center [356, 305] width 215 height 23
click at [420, 305] on input "[EMAIL_ADDRESS][PERSON_NAME][DOMAIN_NAME]" at bounding box center [356, 305] width 215 height 23
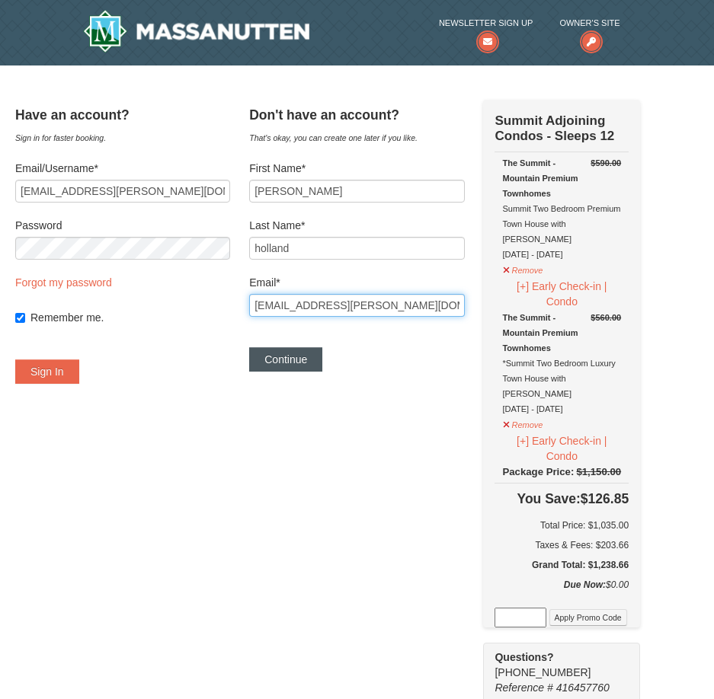
type input "[EMAIL_ADDRESS][PERSON_NAME][DOMAIN_NAME]"
click at [293, 360] on button "Continue" at bounding box center [285, 359] width 73 height 24
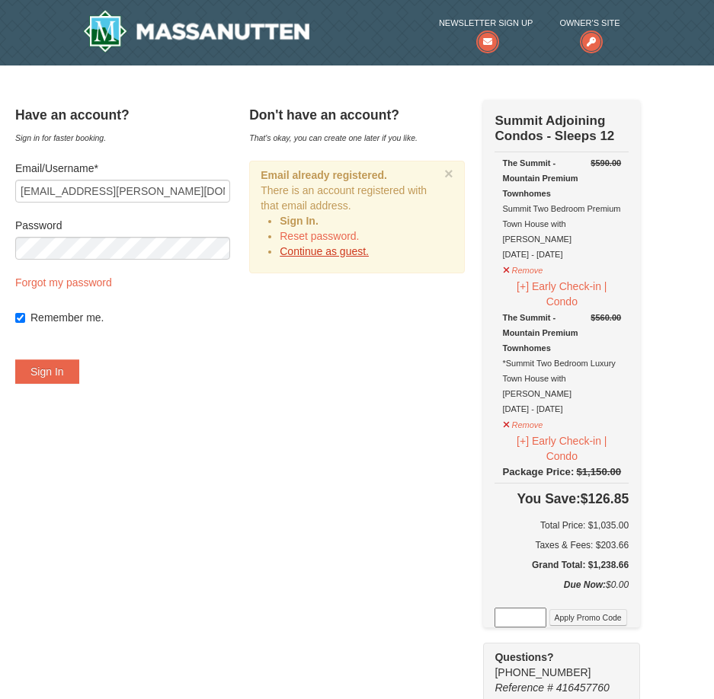
click at [348, 248] on link "Continue as guest." at bounding box center [324, 251] width 89 height 12
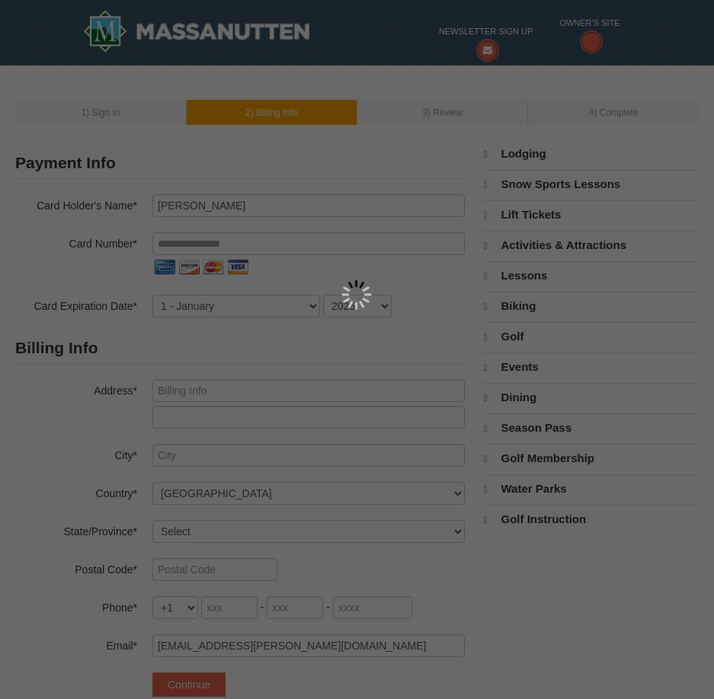
select select "10"
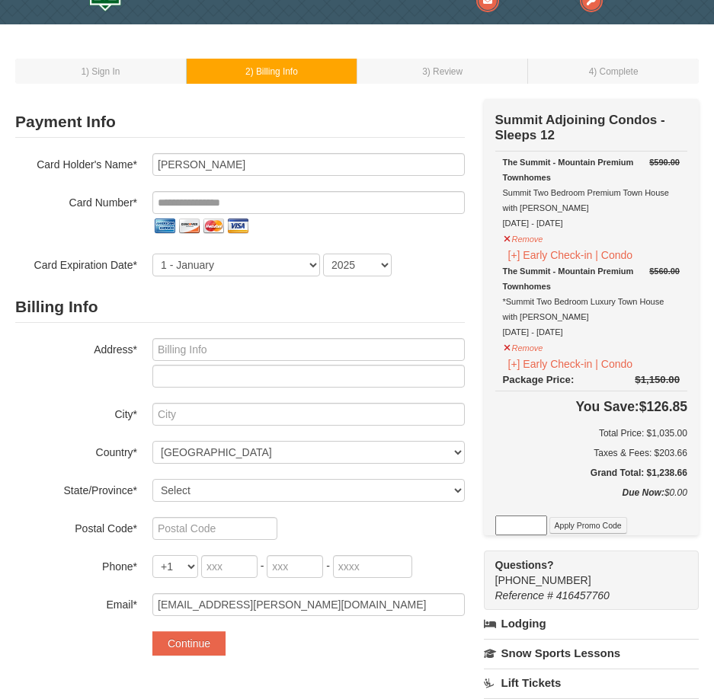
scroll to position [76, 0]
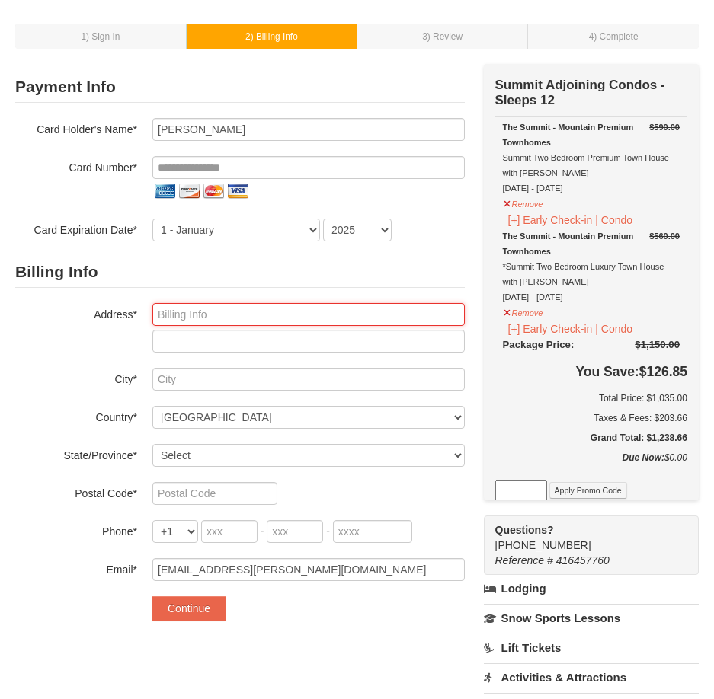
click at [251, 311] on input "text" at bounding box center [308, 314] width 312 height 23
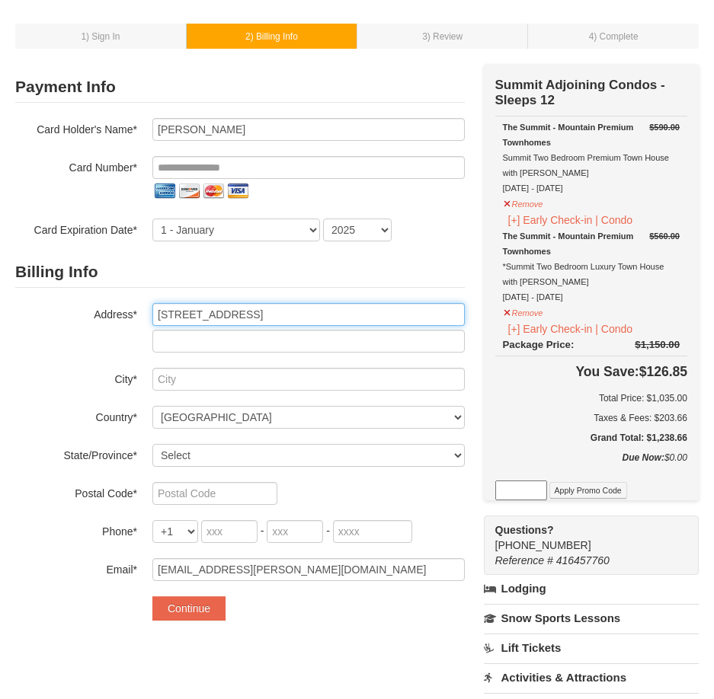
type input "[STREET_ADDRESS]"
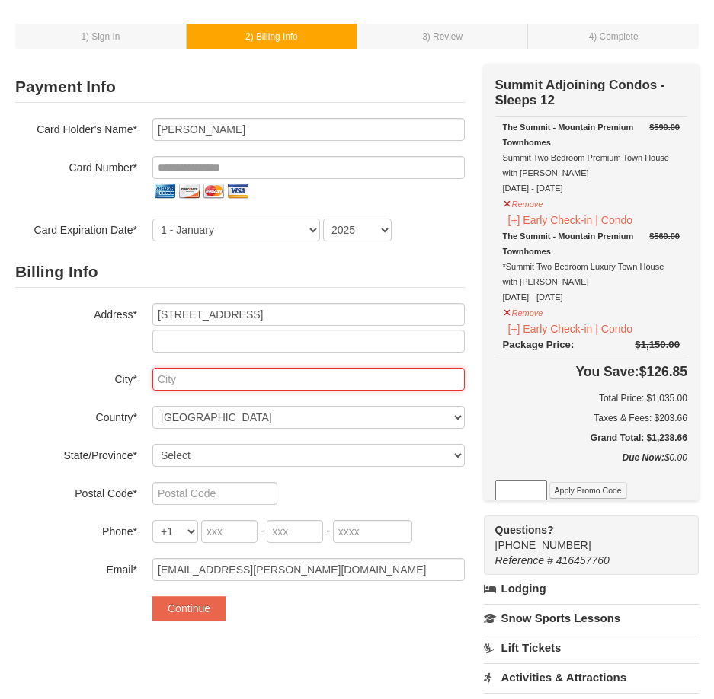
click at [263, 384] on input "text" at bounding box center [308, 379] width 312 height 23
type input "waldorf"
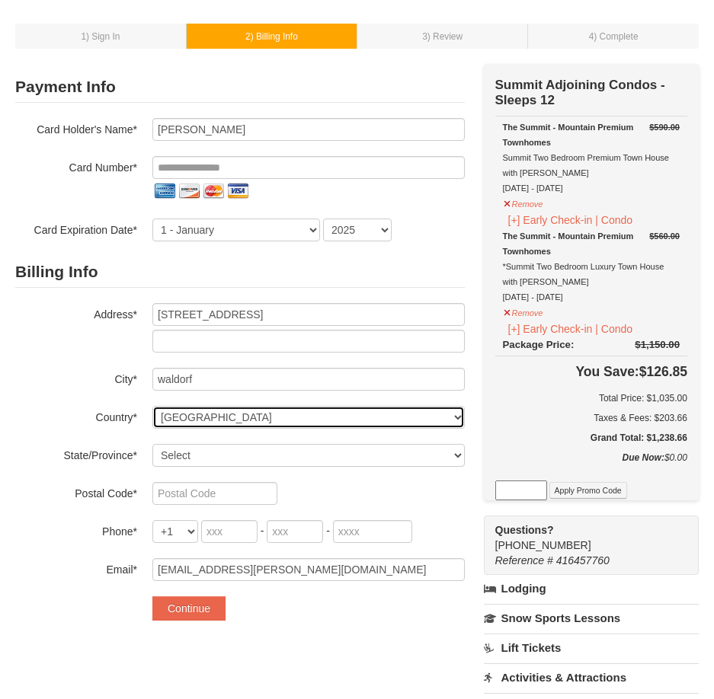
click at [451, 420] on select "----- Select ------ [GEOGRAPHIC_DATA] [GEOGRAPHIC_DATA] [GEOGRAPHIC_DATA] [GEOG…" at bounding box center [308, 417] width 312 height 23
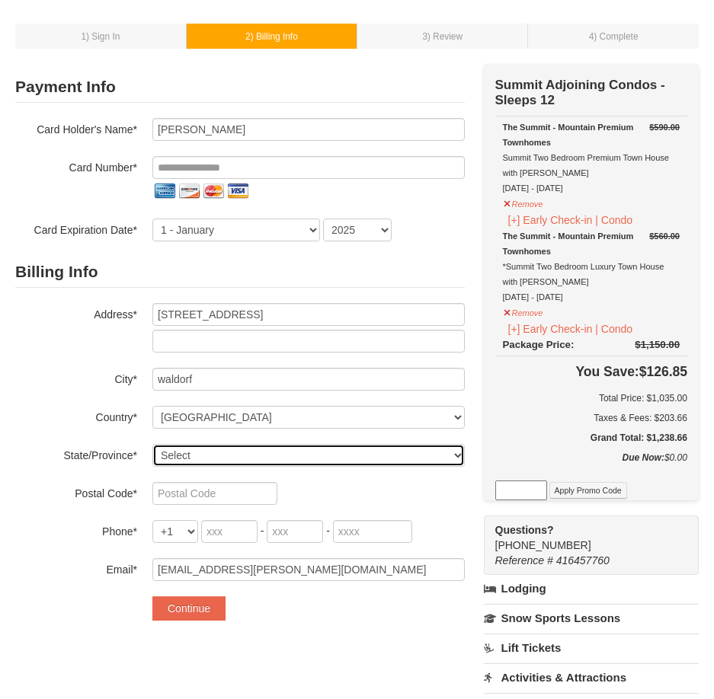
click at [398, 456] on select "Select Alabama Alaska American Samoa Arizona Arkansas California Colorado Conne…" at bounding box center [308, 455] width 312 height 23
select select "MD"
click at [152, 444] on select "Select Alabama Alaska American Samoa Arizona Arkansas California Colorado Conne…" at bounding box center [308, 455] width 312 height 23
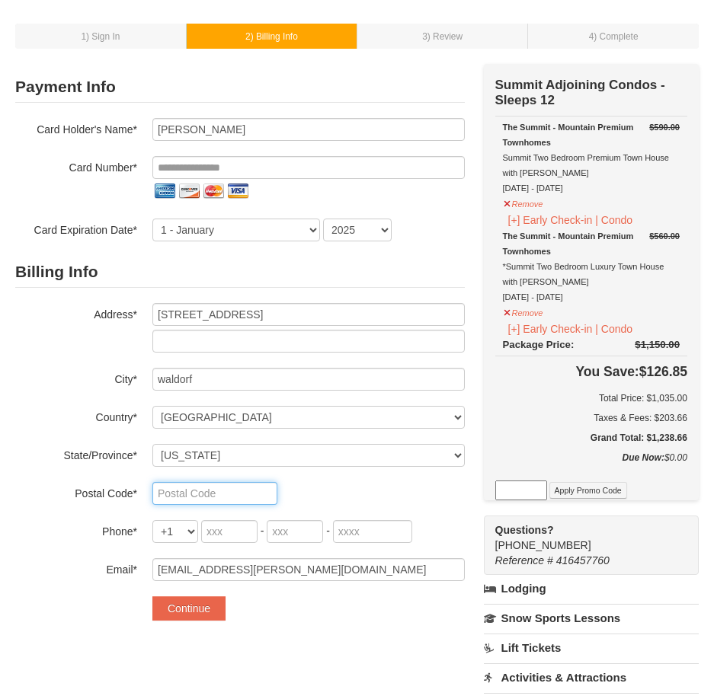
click at [249, 496] on input "text" at bounding box center [214, 493] width 125 height 23
type input "20602"
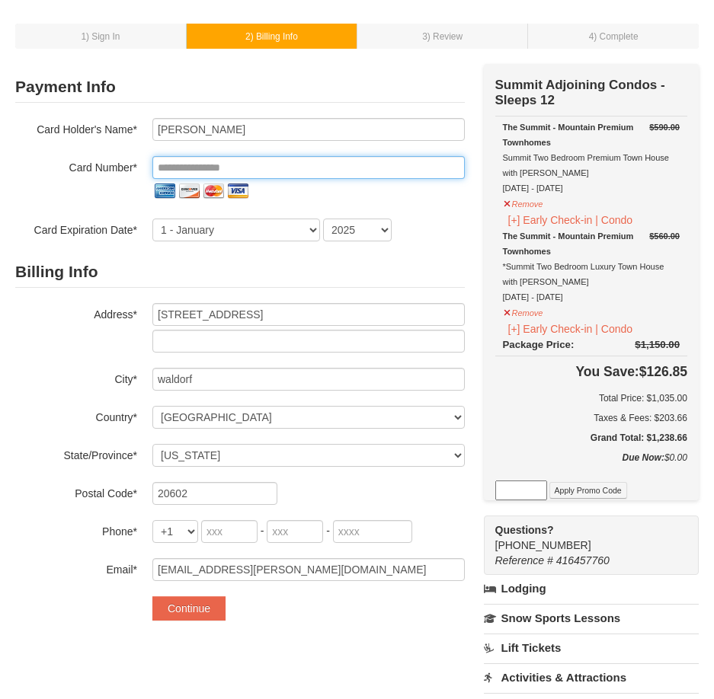
click at [284, 171] on input "tel" at bounding box center [308, 167] width 312 height 23
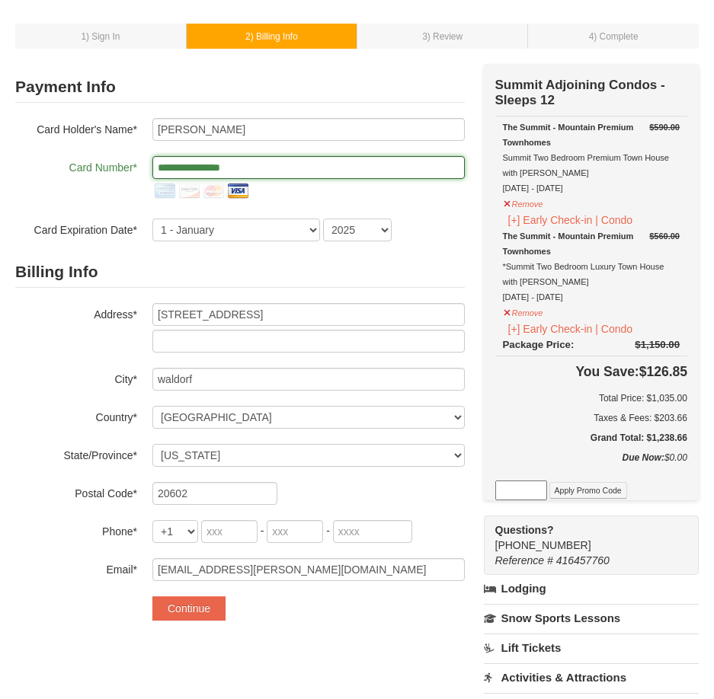
type input "**********"
click at [235, 538] on input "tel" at bounding box center [229, 531] width 56 height 23
type input "301"
click at [303, 549] on div "Billing Info Address* 2226 harford ct City* waldorf Country* ----- Select -----…" at bounding box center [239, 419] width 449 height 324
click at [300, 540] on input "tel" at bounding box center [295, 531] width 56 height 23
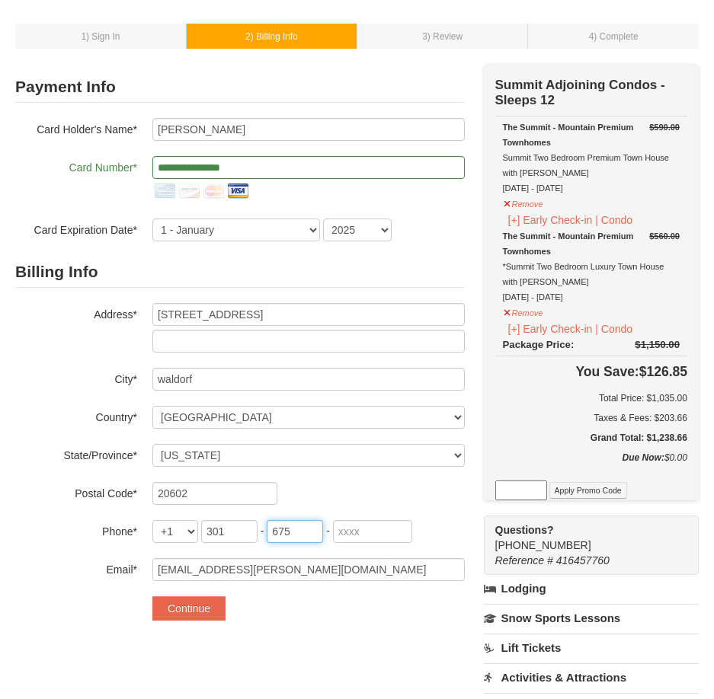
type input "675"
click at [398, 530] on input "tel" at bounding box center [372, 531] width 79 height 23
type input "1993"
click at [312, 232] on select "1 - January 2 - February 3 - March 4 - April 5 - May 6 - June 7 - July 8 - Augu…" at bounding box center [236, 230] width 168 height 23
select select "12"
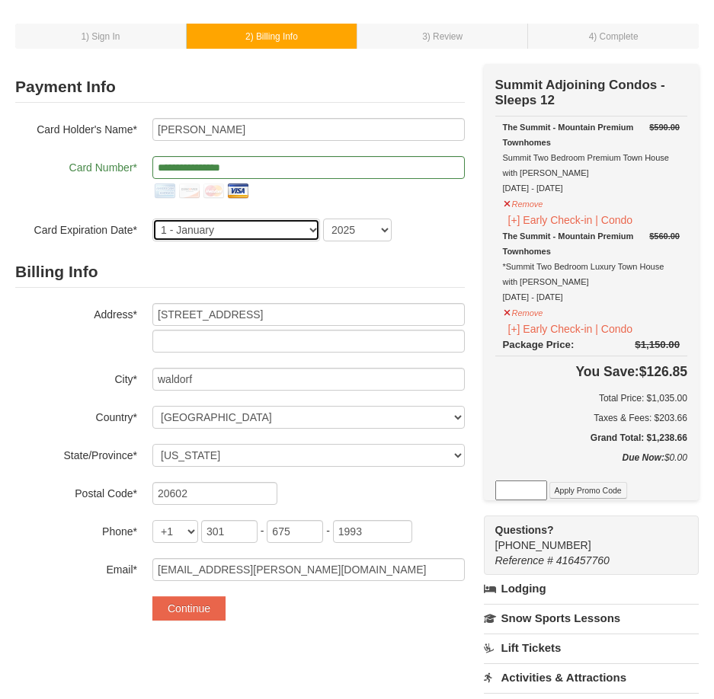
click at [152, 219] on select "1 - January 2 - February 3 - March 4 - April 5 - May 6 - June 7 - July 8 - Augu…" at bounding box center [236, 230] width 168 height 23
click at [379, 230] on select "2025 2026 2027 2028 2029 2030 2031 2032 2033 2034" at bounding box center [357, 230] width 69 height 23
select select "2029"
click at [323, 219] on select "2025 2026 2027 2028 2029 2030 2031 2032 2033 2034" at bounding box center [357, 230] width 69 height 23
click at [198, 609] on button "Continue" at bounding box center [188, 608] width 73 height 24
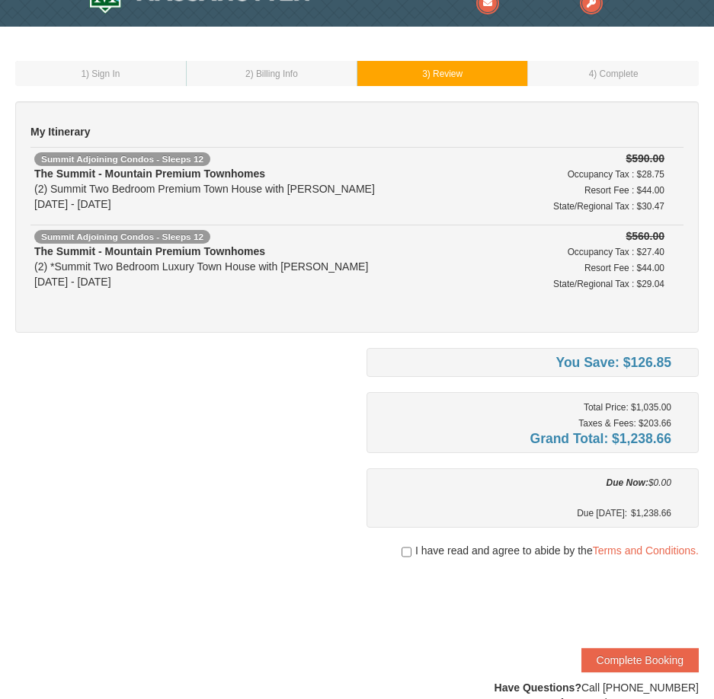
scroll to position [76, 0]
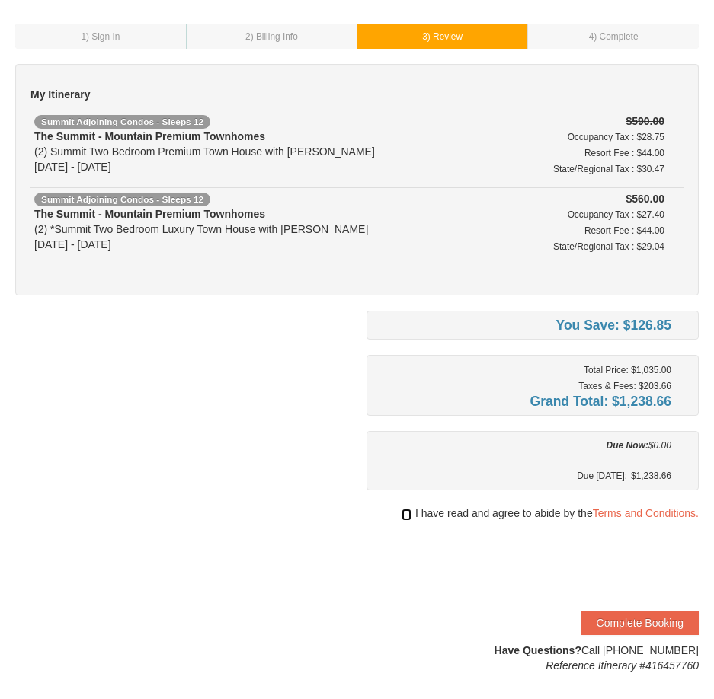
click at [404, 517] on input "checkbox" at bounding box center [406, 515] width 10 height 12
checkbox input "true"
click at [658, 622] on button "Complete Booking" at bounding box center [639, 623] width 117 height 24
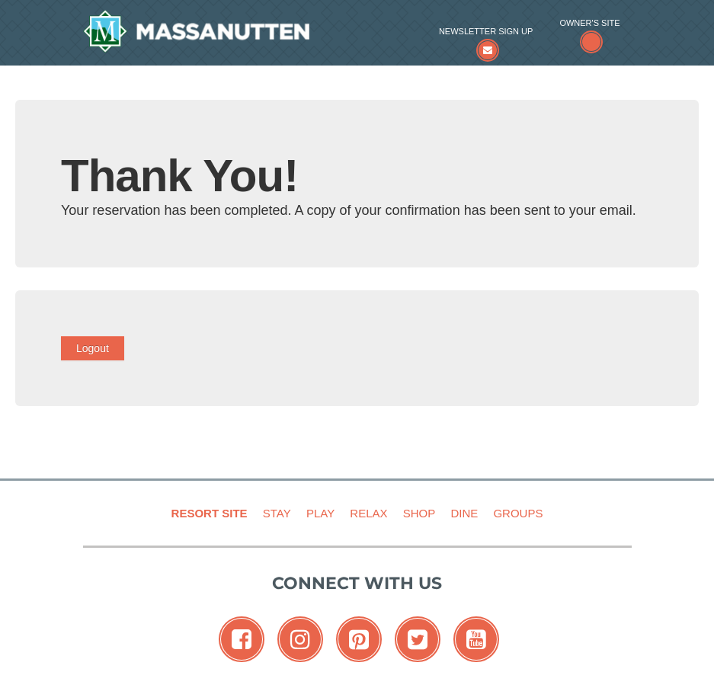
type input "[EMAIL_ADDRESS][PERSON_NAME][DOMAIN_NAME]"
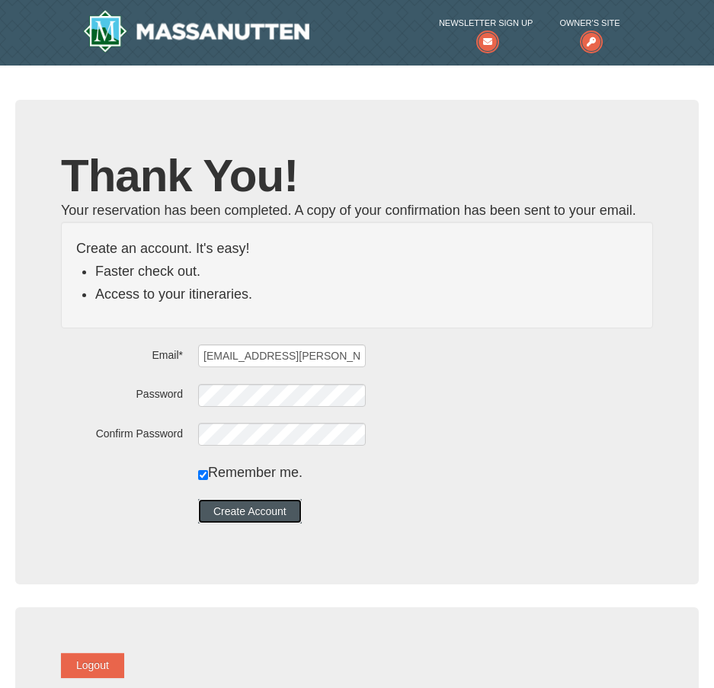
click at [291, 507] on button "Create Account" at bounding box center [250, 511] width 104 height 24
